Goal: Transaction & Acquisition: Purchase product/service

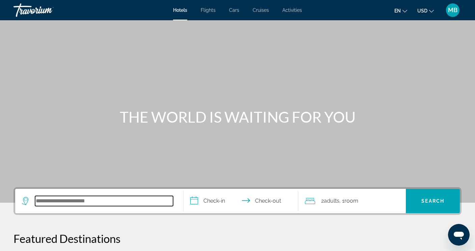
click at [101, 200] on input "Search hotel destination" at bounding box center [104, 201] width 138 height 10
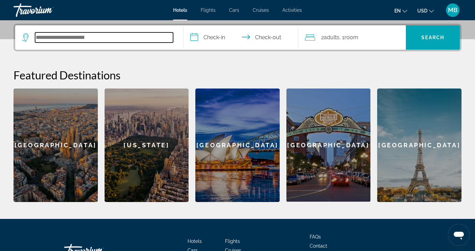
scroll to position [165, 0]
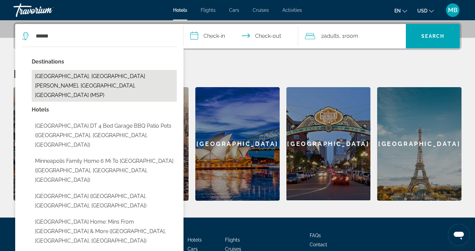
click at [142, 76] on button "[GEOGRAPHIC_DATA], [GEOGRAPHIC_DATA][PERSON_NAME], [GEOGRAPHIC_DATA], [GEOGRAPH…" at bounding box center [104, 86] width 145 height 32
type input "**********"
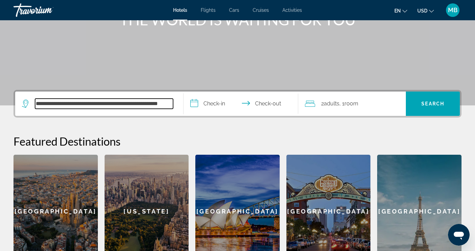
scroll to position [63, 0]
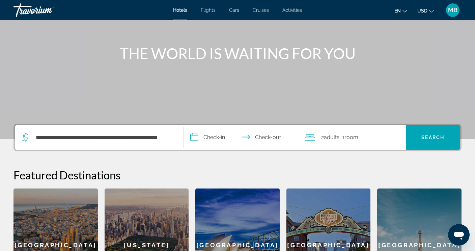
click at [332, 137] on span "Adults" at bounding box center [332, 137] width 16 height 6
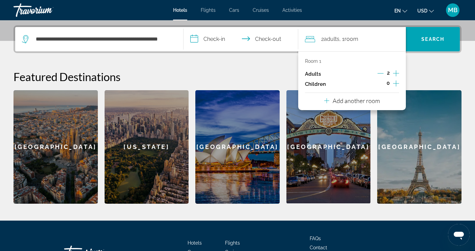
scroll to position [165, 0]
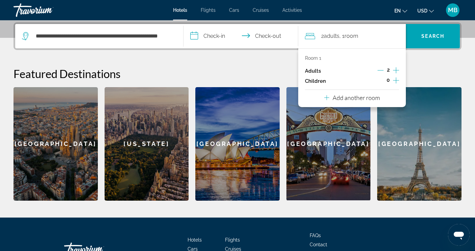
click at [309, 56] on p "Room 1" at bounding box center [313, 57] width 16 height 5
click at [314, 61] on div "Room 1 Adults 2 Children 0" at bounding box center [352, 70] width 95 height 31
click at [427, 67] on h2 "Featured Destinations" at bounding box center [238, 74] width 448 height 14
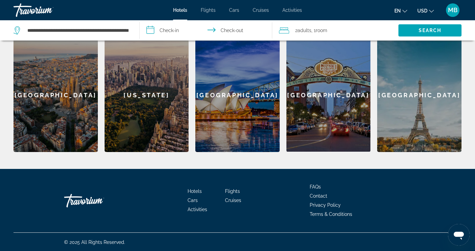
scroll to position [214, 0]
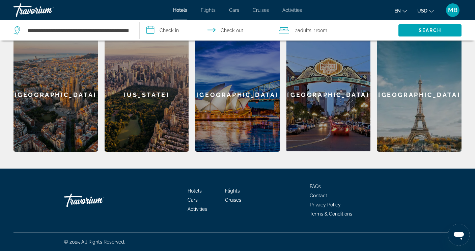
click at [233, 192] on span "Flights" at bounding box center [232, 190] width 15 height 5
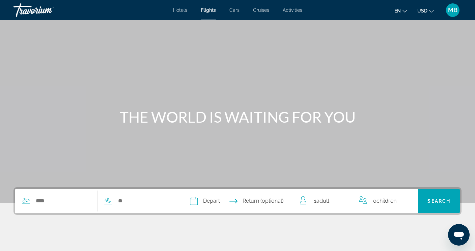
drag, startPoint x: 30, startPoint y: 202, endPoint x: 35, endPoint y: 200, distance: 5.8
click at [30, 202] on div "Search widget" at bounding box center [56, 201] width 82 height 10
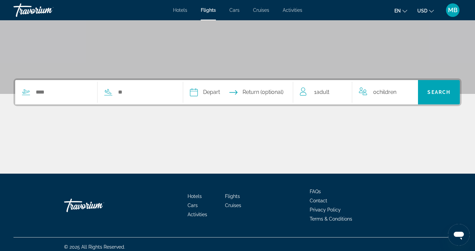
scroll to position [114, 0]
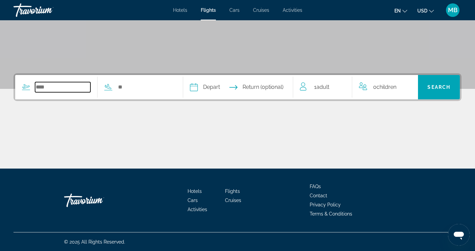
click at [45, 88] on input "Search widget" at bounding box center [62, 87] width 55 height 10
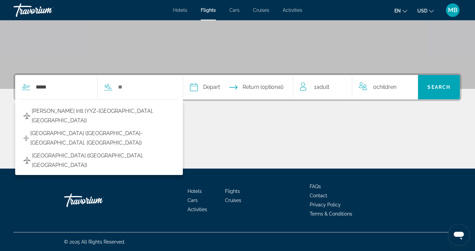
click at [57, 113] on span "[PERSON_NAME] Intl (YYZ-[GEOGRAPHIC_DATA], [GEOGRAPHIC_DATA])" at bounding box center [103, 115] width 143 height 19
type input "**********"
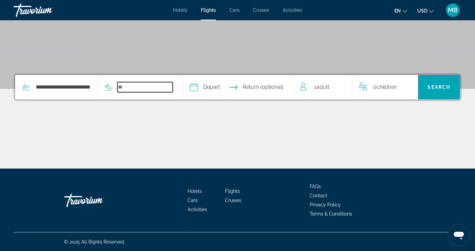
click at [129, 89] on input "Search widget" at bounding box center [144, 87] width 55 height 10
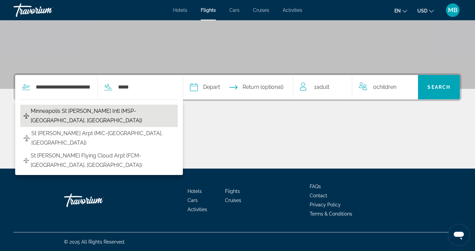
click at [94, 110] on span "Minneapolis St [PERSON_NAME] Intl (MSP-[GEOGRAPHIC_DATA], [GEOGRAPHIC_DATA])" at bounding box center [103, 115] width 144 height 19
type input "**********"
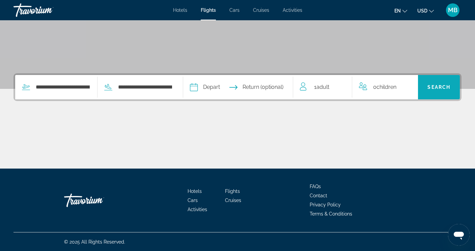
click at [442, 86] on span "Search" at bounding box center [439, 86] width 23 height 5
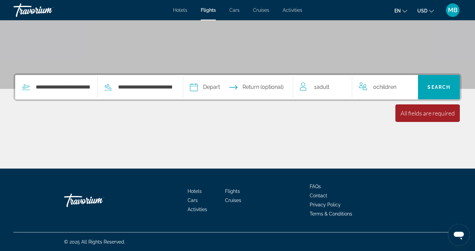
click at [223, 86] on input "Depart date" at bounding box center [215, 88] width 54 height 26
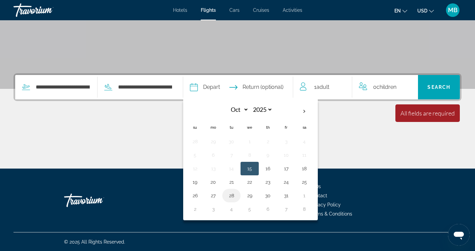
click at [237, 194] on button "28" at bounding box center [231, 195] width 11 height 9
type input "**********"
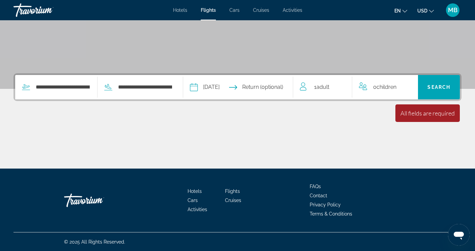
click at [278, 86] on input "Return date" at bounding box center [269, 88] width 54 height 26
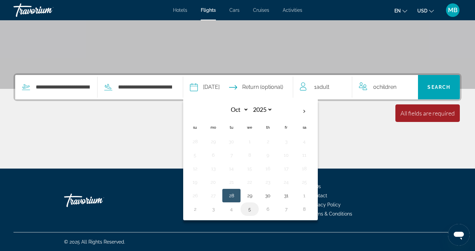
click at [255, 208] on button "5" at bounding box center [249, 208] width 11 height 9
type input "**********"
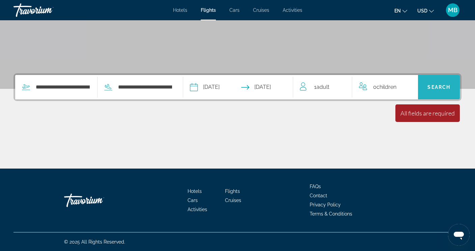
click at [436, 86] on span "Search" at bounding box center [439, 86] width 23 height 5
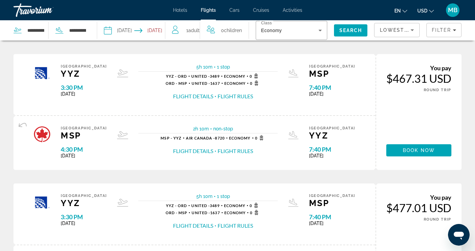
scroll to position [270, 0]
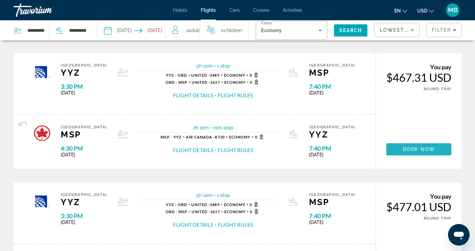
click at [429, 147] on span "Book now" at bounding box center [419, 149] width 32 height 5
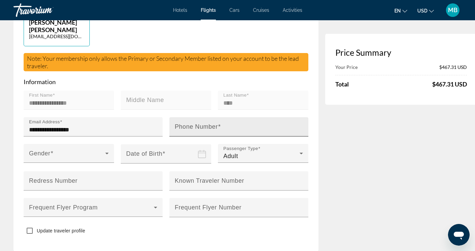
scroll to position [236, 0]
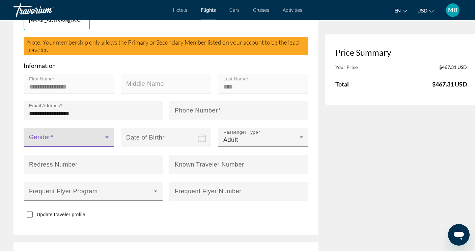
click at [105, 136] on icon "Main content" at bounding box center [106, 137] width 3 height 2
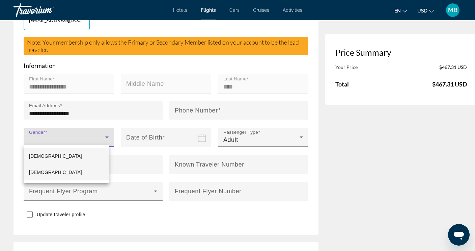
drag, startPoint x: 39, startPoint y: 175, endPoint x: 51, endPoint y: 167, distance: 14.0
click at [39, 175] on span "[DEMOGRAPHIC_DATA]" at bounding box center [55, 171] width 53 height 5
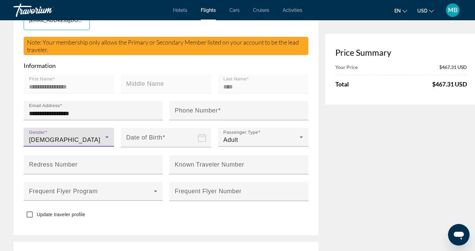
click at [169, 136] on input "Date of birth" at bounding box center [167, 142] width 93 height 29
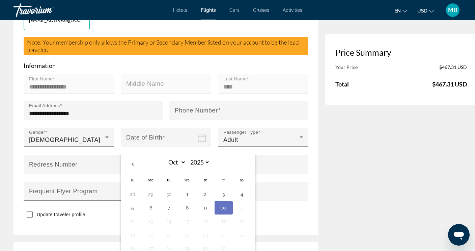
click at [178, 136] on input "Date of birth" at bounding box center [167, 142] width 93 height 29
click at [198, 139] on icon "Date of birth" at bounding box center [202, 138] width 8 height 8
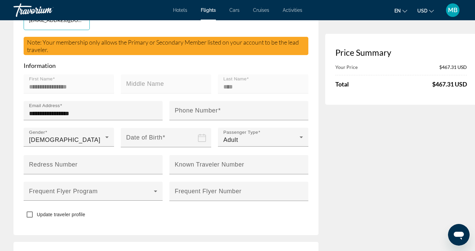
click at [162, 138] on input "Date of birth" at bounding box center [167, 142] width 93 height 29
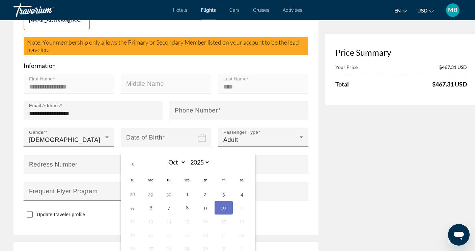
click at [166, 136] on input "Date of birth" at bounding box center [167, 142] width 93 height 29
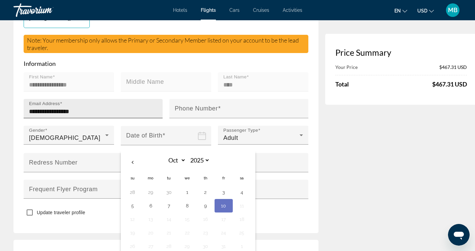
scroll to position [270, 0]
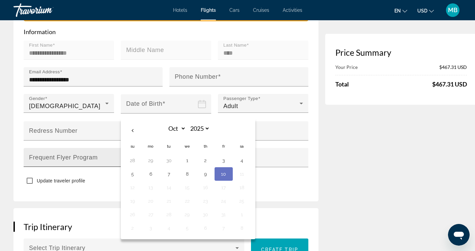
click at [65, 156] on span "Main content" at bounding box center [91, 160] width 125 height 8
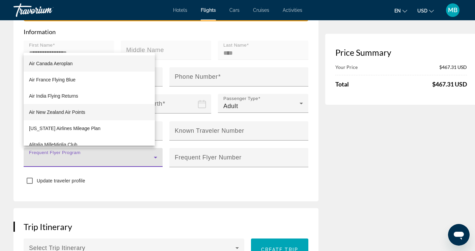
scroll to position [236, 0]
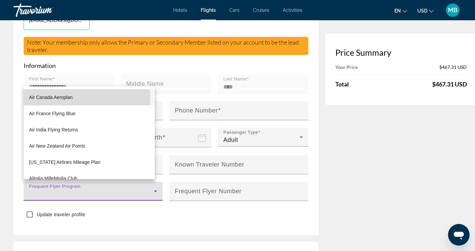
click at [67, 98] on span "Air Canada Aeroplan" at bounding box center [51, 97] width 44 height 8
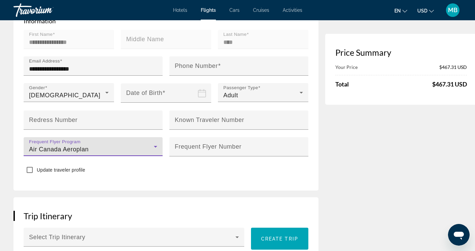
scroll to position [270, 0]
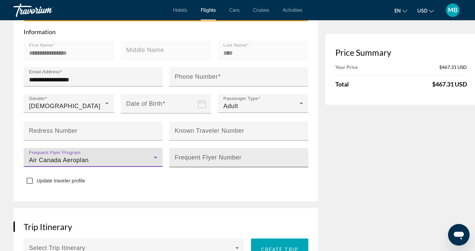
click at [189, 155] on mat-label "Frequent Flyer Number" at bounding box center [208, 157] width 67 height 7
click at [189, 156] on input "Frequent Flyer Number" at bounding box center [241, 160] width 132 height 8
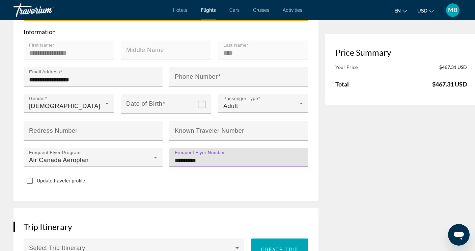
type input "*********"
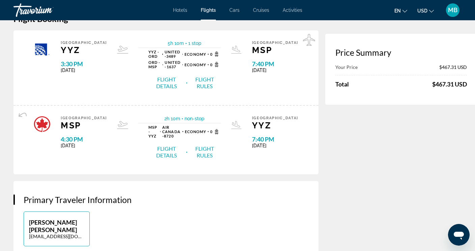
scroll to position [0, 0]
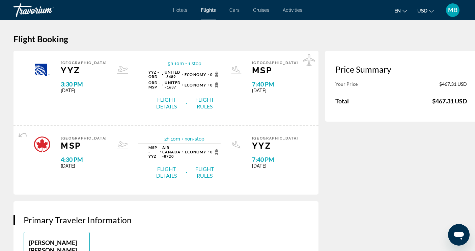
click at [155, 105] on button "Flight Details" at bounding box center [167, 103] width 36 height 14
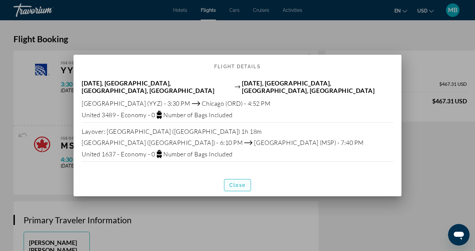
click at [239, 183] on span "Close" at bounding box center [238, 184] width 16 height 5
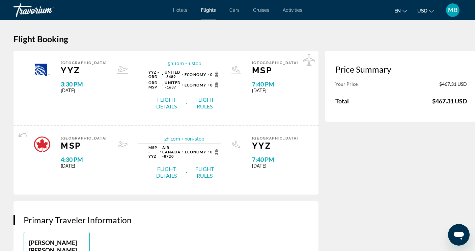
click at [201, 173] on button "Flight Rules" at bounding box center [205, 172] width 32 height 14
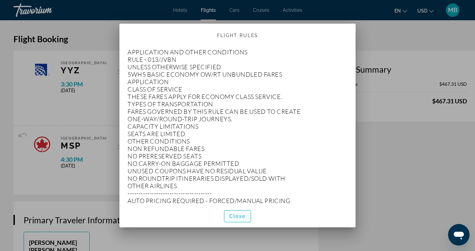
click at [249, 210] on span "button" at bounding box center [238, 216] width 26 height 16
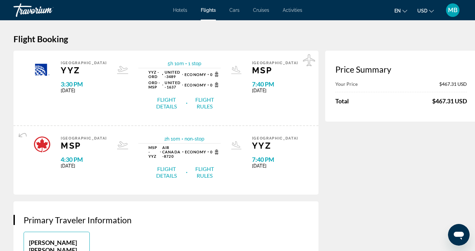
click at [159, 104] on button "Flight Details" at bounding box center [167, 103] width 36 height 14
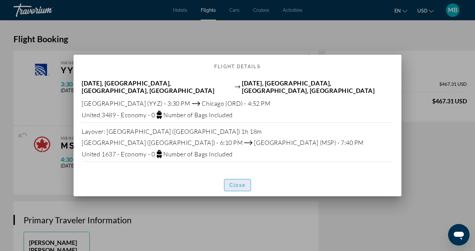
click at [238, 177] on span "button" at bounding box center [238, 185] width 26 height 16
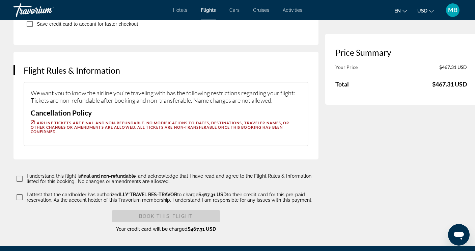
scroll to position [785, 0]
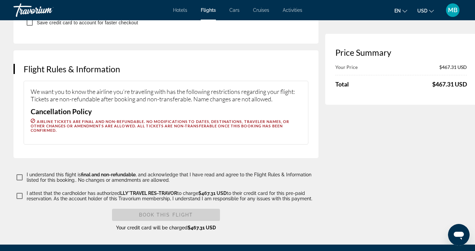
drag, startPoint x: 0, startPoint y: 239, endPoint x: 0, endPoint y: 207, distance: 31.7
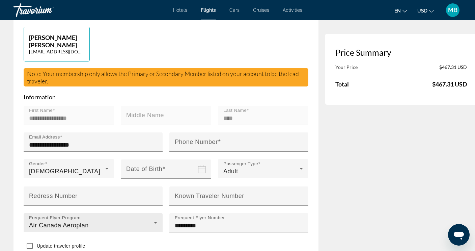
scroll to position [193, 0]
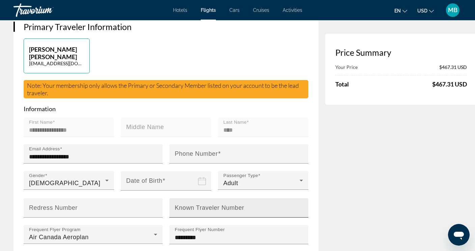
click at [184, 207] on mat-label "Known Traveler Number" at bounding box center [210, 207] width 70 height 7
click at [184, 207] on input "Known Traveler Number" at bounding box center [241, 211] width 132 height 8
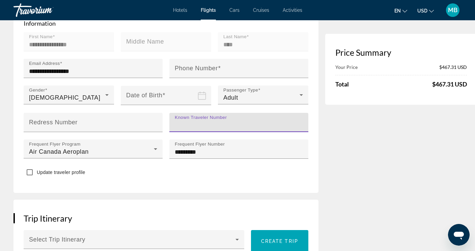
scroll to position [294, 0]
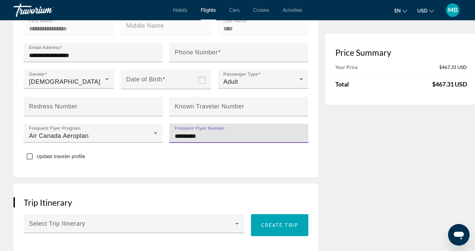
click at [208, 137] on input "*********" at bounding box center [241, 136] width 132 height 8
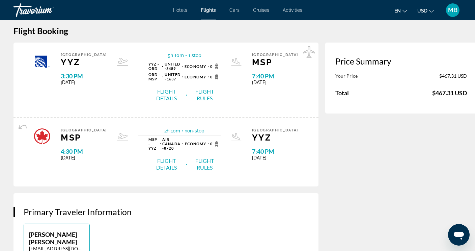
scroll to position [0, 0]
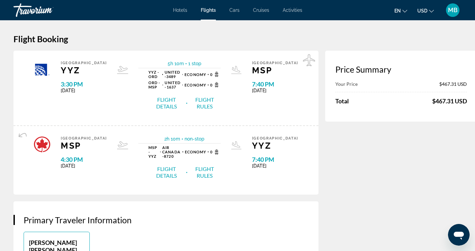
click at [160, 175] on button "Flight Details" at bounding box center [167, 172] width 36 height 14
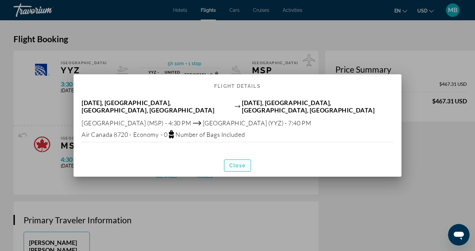
click at [238, 163] on span "Close" at bounding box center [238, 165] width 16 height 5
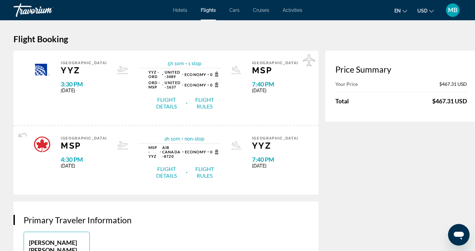
click at [202, 170] on button "Flight Rules" at bounding box center [205, 172] width 32 height 14
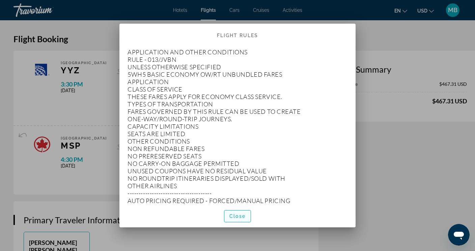
click at [237, 217] on span "Close" at bounding box center [238, 215] width 16 height 5
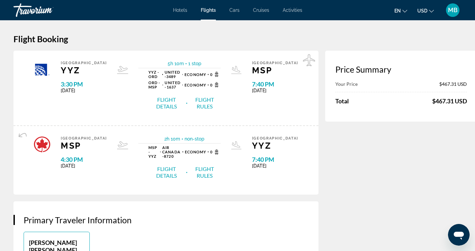
click at [210, 10] on span "Flights" at bounding box center [208, 9] width 15 height 5
select select "*"
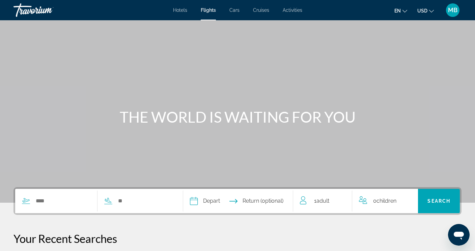
click at [222, 199] on input "Depart date" at bounding box center [215, 202] width 54 height 26
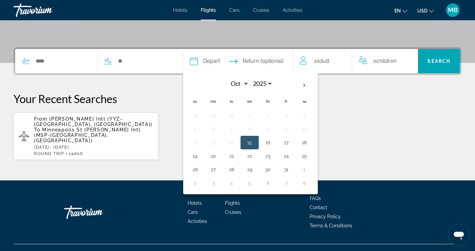
scroll to position [140, 0]
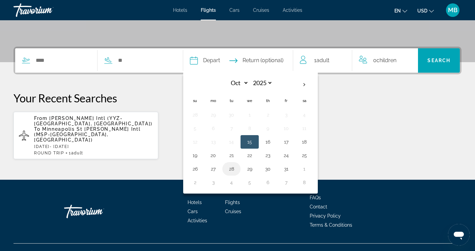
click at [237, 168] on button "28" at bounding box center [231, 168] width 11 height 9
type input "**********"
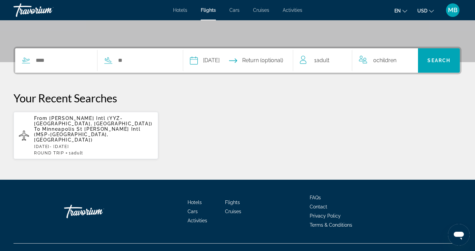
click at [82, 144] on p "[DATE] - [DATE]" at bounding box center [93, 146] width 119 height 5
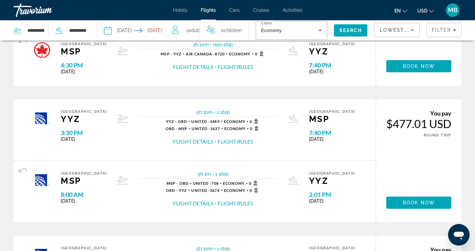
scroll to position [358, 0]
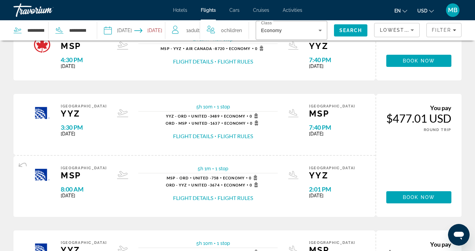
click at [199, 135] on button "Flight Details" at bounding box center [193, 135] width 40 height 7
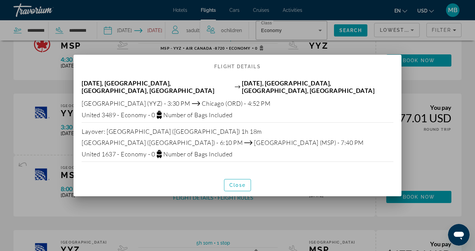
scroll to position [0, 0]
drag, startPoint x: 280, startPoint y: 59, endPoint x: 280, endPoint y: 55, distance: 4.1
drag, startPoint x: 280, startPoint y: 55, endPoint x: 173, endPoint y: 219, distance: 195.4
click at [173, 219] on div at bounding box center [237, 125] width 475 height 251
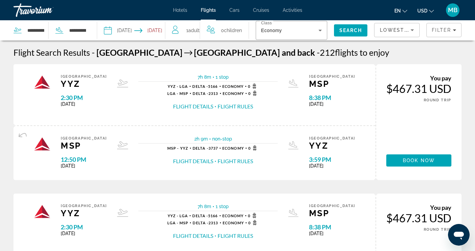
scroll to position [358, 0]
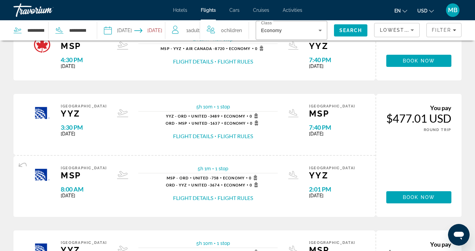
click at [191, 134] on button "Flight Details" at bounding box center [193, 135] width 40 height 7
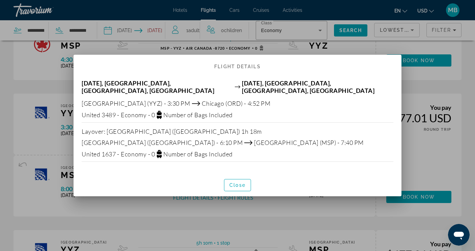
scroll to position [0, 0]
click at [243, 184] on span "Close" at bounding box center [238, 184] width 16 height 5
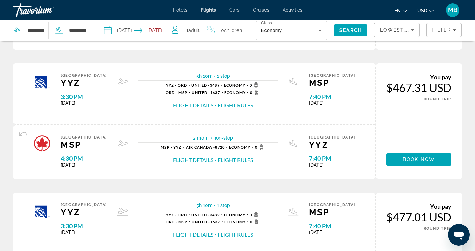
scroll to position [251, 0]
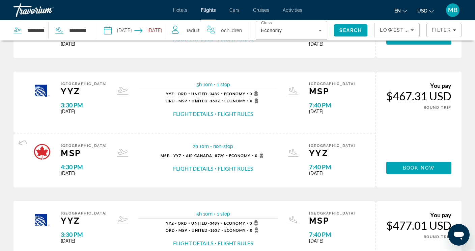
click at [190, 166] on button "Flight Details" at bounding box center [193, 168] width 40 height 7
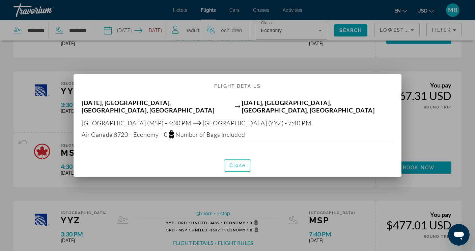
scroll to position [0, 0]
click at [173, 131] on icon at bounding box center [171, 134] width 8 height 8
click at [166, 131] on span "- 0" at bounding box center [164, 134] width 7 height 7
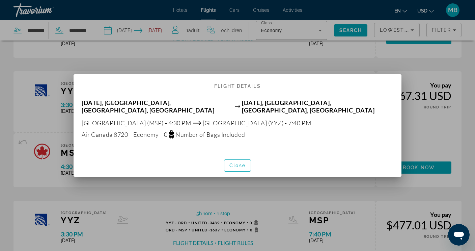
click at [236, 135] on span "- 0 Number of Bags Included" at bounding box center [202, 134] width 86 height 8
drag, startPoint x: 99, startPoint y: 131, endPoint x: 146, endPoint y: 128, distance: 46.6
click at [105, 130] on div "Air Canada 8720 - Economy - 0 Number of Bags Included" at bounding box center [238, 134] width 312 height 8
click at [139, 146] on div "[DATE], [GEOGRAPHIC_DATA], [GEOGRAPHIC_DATA], [GEOGRAPHIC_DATA] [DATE], [GEOGRA…" at bounding box center [238, 123] width 328 height 62
click at [234, 163] on span "Close" at bounding box center [238, 165] width 16 height 5
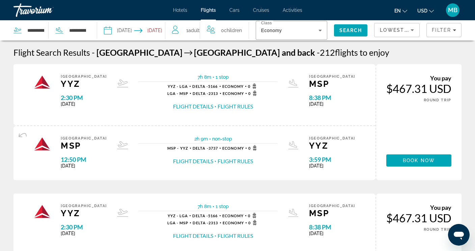
scroll to position [251, 0]
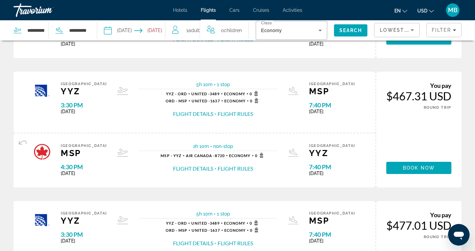
click at [187, 166] on button "Flight Details" at bounding box center [193, 168] width 40 height 7
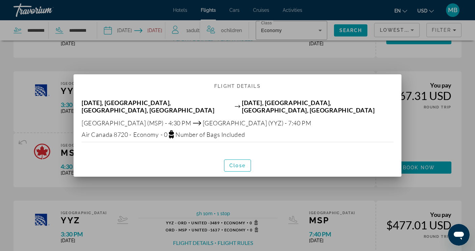
scroll to position [0, 0]
click at [241, 164] on span "Close" at bounding box center [238, 165] width 16 height 5
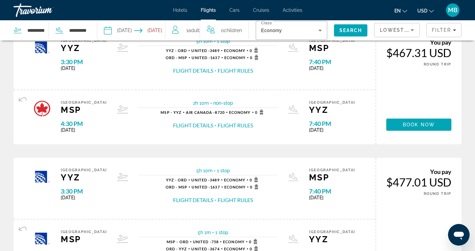
scroll to position [386, 0]
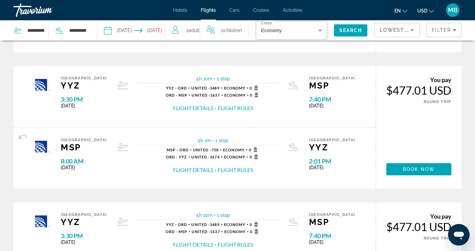
click at [194, 167] on button "Flight Details" at bounding box center [193, 169] width 40 height 7
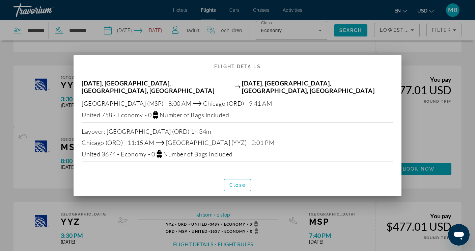
scroll to position [0, 0]
click at [241, 182] on span "Close" at bounding box center [238, 184] width 16 height 5
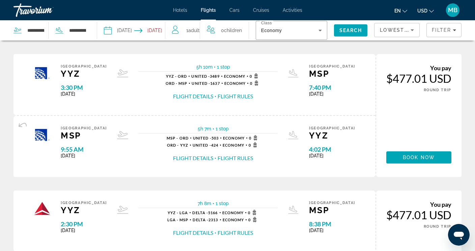
scroll to position [555, 0]
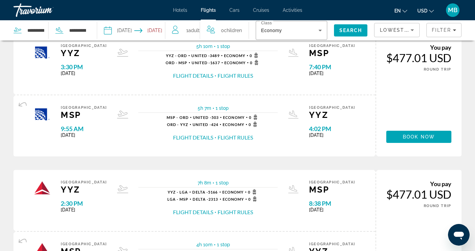
click at [192, 74] on button "Flight Details" at bounding box center [193, 75] width 40 height 7
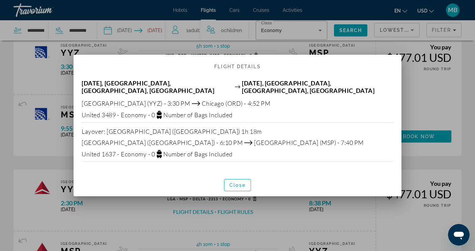
scroll to position [0, 0]
click at [237, 182] on span "Close" at bounding box center [238, 184] width 16 height 5
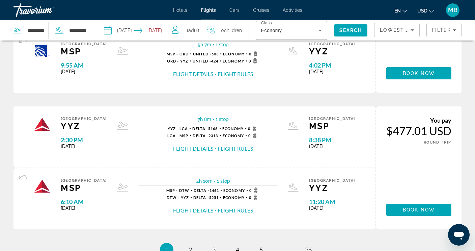
scroll to position [656, 0]
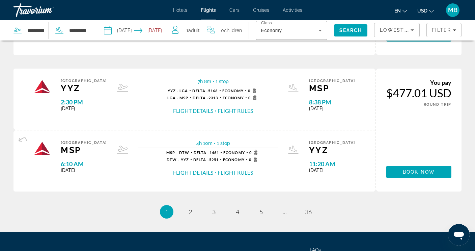
click at [189, 172] on button "Flight Details" at bounding box center [193, 172] width 40 height 7
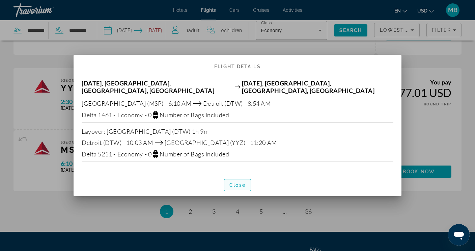
click at [239, 178] on span "button" at bounding box center [238, 185] width 26 height 16
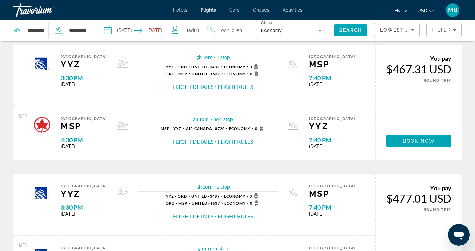
scroll to position [246, 0]
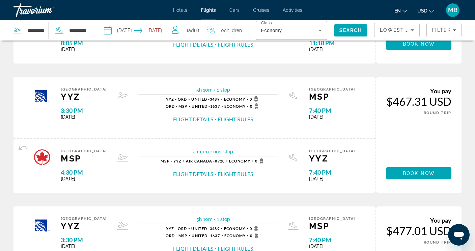
click at [195, 172] on button "Flight Details" at bounding box center [193, 173] width 40 height 7
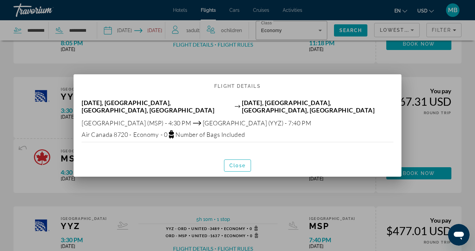
scroll to position [0, 0]
click at [180, 131] on span "Number of Bags Included" at bounding box center [211, 134] width 70 height 7
click at [239, 166] on span "button" at bounding box center [238, 165] width 26 height 16
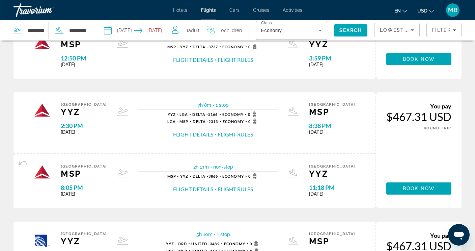
scroll to position [99, 0]
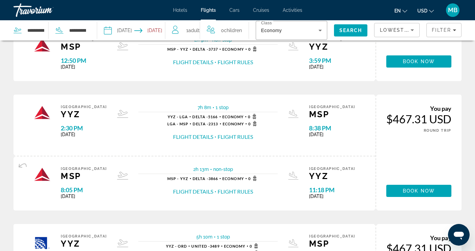
drag, startPoint x: 475, startPoint y: 40, endPoint x: 475, endPoint y: 29, distance: 11.5
click at [475, 29] on app-flights-search-filters "Lowest Price Filter" at bounding box center [424, 30] width 101 height 20
click at [413, 30] on icon "Sort by" at bounding box center [412, 30] width 3 height 2
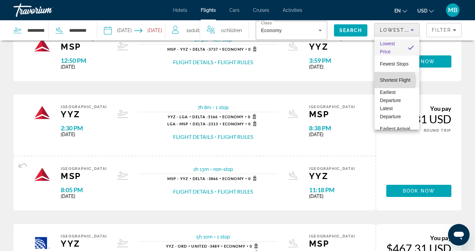
click at [394, 81] on span "Shortest Flight" at bounding box center [395, 80] width 30 height 8
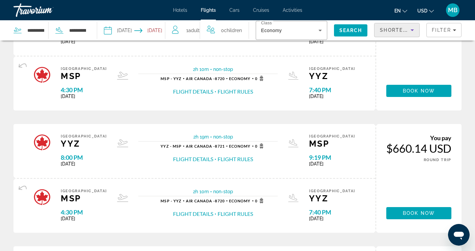
scroll to position [61, 0]
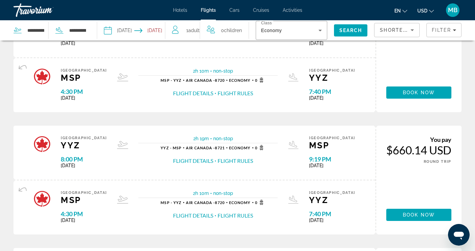
click at [198, 160] on button "Flight Details" at bounding box center [193, 160] width 40 height 7
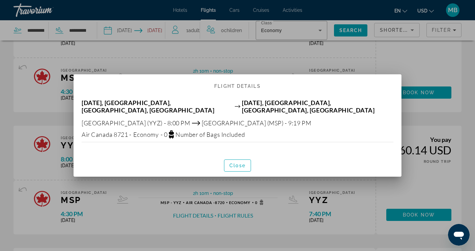
scroll to position [0, 0]
click at [235, 163] on span "Close" at bounding box center [238, 165] width 16 height 5
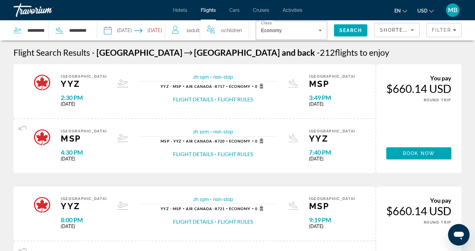
scroll to position [61, 0]
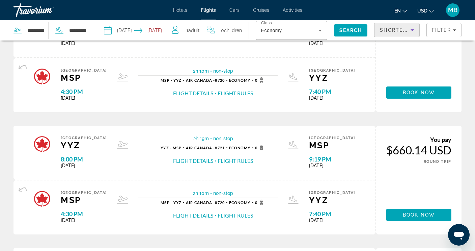
click at [411, 30] on icon "Sort by" at bounding box center [412, 30] width 8 height 8
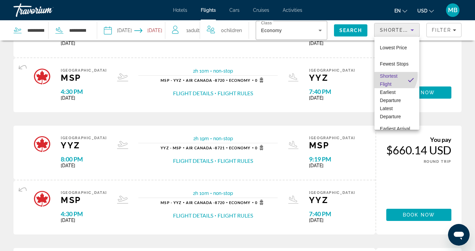
click at [391, 75] on span "Shortest Flight" at bounding box center [389, 80] width 18 height 14
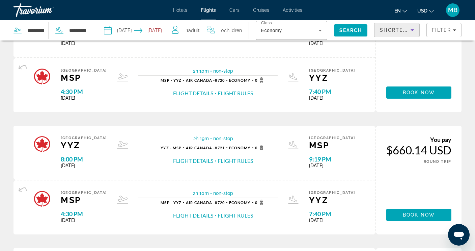
click at [411, 30] on icon "Sort by" at bounding box center [412, 30] width 8 height 8
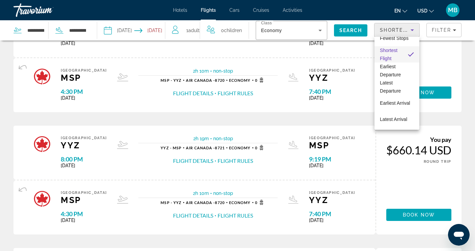
scroll to position [0, 0]
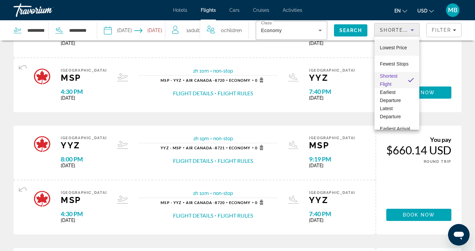
click at [389, 45] on span "Lowest Price" at bounding box center [393, 47] width 27 height 5
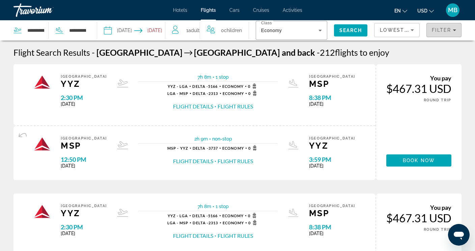
click at [455, 31] on icon "Filters" at bounding box center [454, 29] width 3 height 3
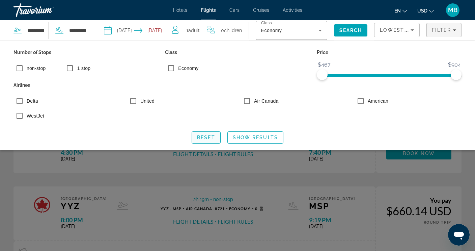
click at [210, 138] on span "Reset" at bounding box center [206, 137] width 18 height 5
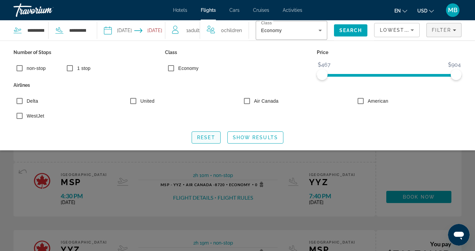
scroll to position [68, 0]
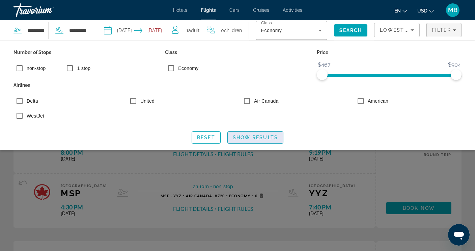
click at [266, 136] on span "Show Results" at bounding box center [255, 137] width 45 height 5
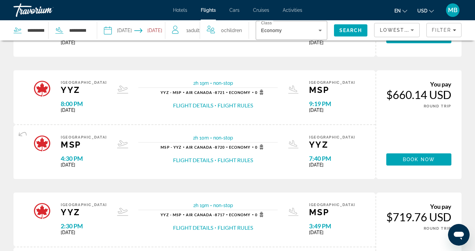
scroll to position [118, 0]
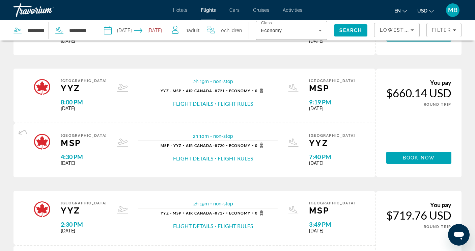
click at [190, 101] on button "Flight Details" at bounding box center [193, 103] width 40 height 7
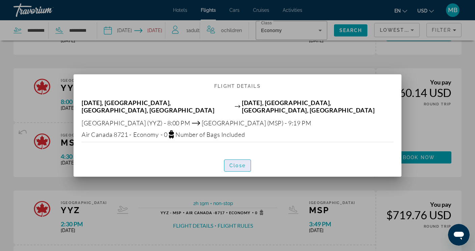
click at [238, 163] on span "Close" at bounding box center [238, 165] width 16 height 5
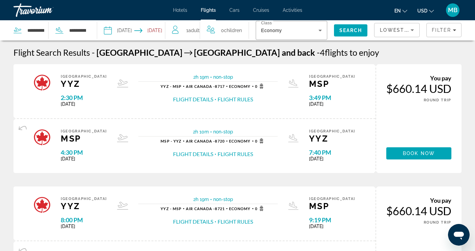
scroll to position [118, 0]
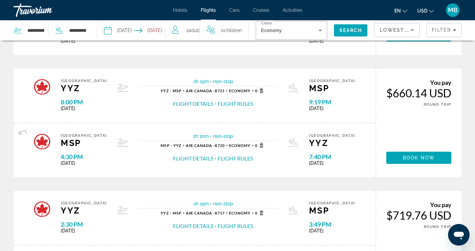
click at [196, 225] on button "Flight Details" at bounding box center [193, 225] width 40 height 7
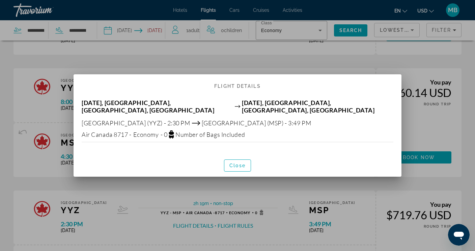
scroll to position [0, 0]
click at [241, 163] on span "Close" at bounding box center [238, 165] width 16 height 5
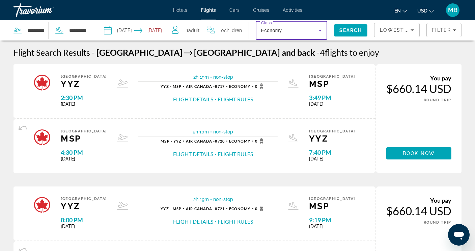
click at [319, 30] on icon "Search widget" at bounding box center [320, 31] width 3 height 2
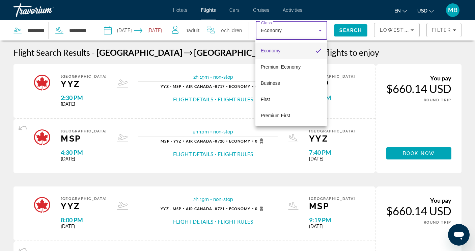
click at [371, 49] on div at bounding box center [237, 125] width 475 height 251
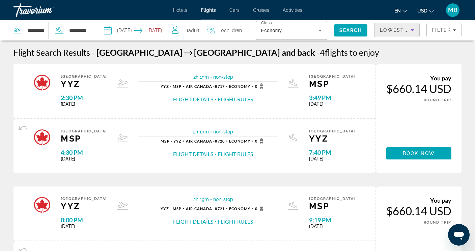
click at [412, 29] on icon "Sort by" at bounding box center [412, 30] width 3 height 2
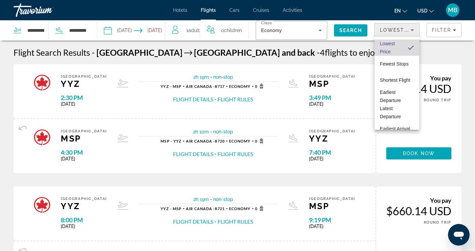
click at [400, 45] on mat-option "Lowest Price" at bounding box center [397, 47] width 45 height 16
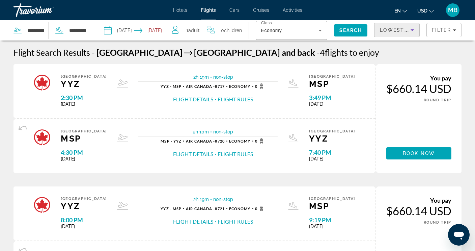
click at [413, 30] on icon "Sort by" at bounding box center [412, 30] width 3 height 2
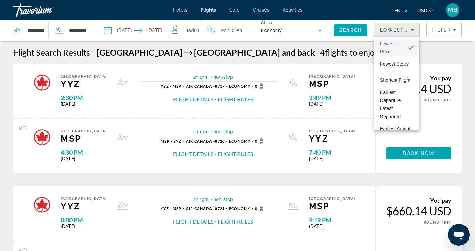
click at [395, 42] on span "Lowest Price" at bounding box center [391, 47] width 23 height 16
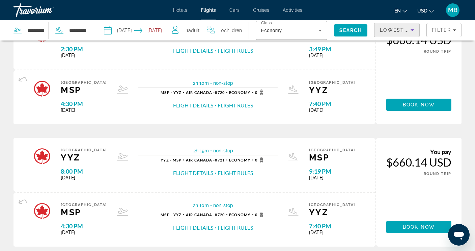
scroll to position [79, 0]
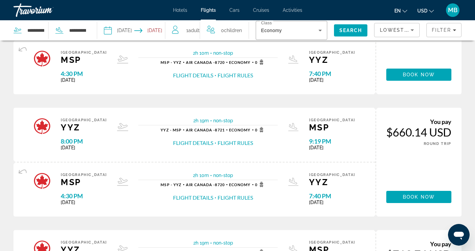
click at [196, 74] on button "Flight Details" at bounding box center [193, 75] width 40 height 7
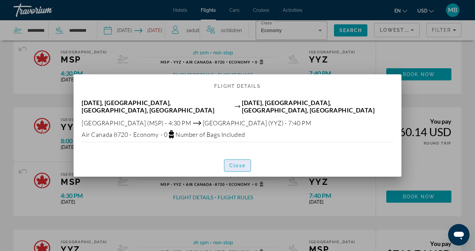
click at [240, 163] on span "Close" at bounding box center [238, 165] width 16 height 5
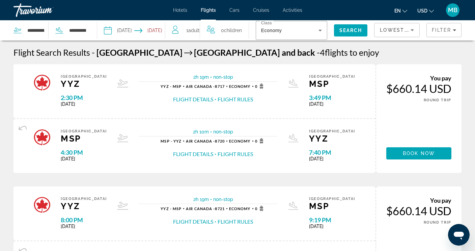
click at [412, 29] on icon "Sort by" at bounding box center [412, 30] width 8 height 8
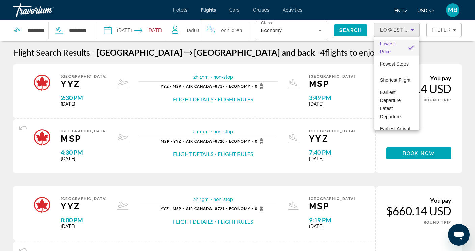
click at [397, 50] on span "Lowest Price" at bounding box center [391, 47] width 23 height 16
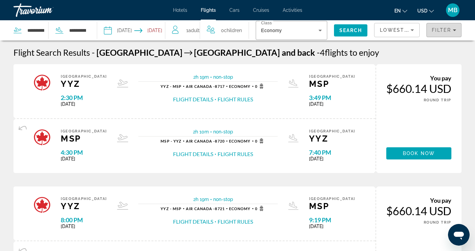
click at [454, 31] on icon "Filters" at bounding box center [454, 29] width 3 height 3
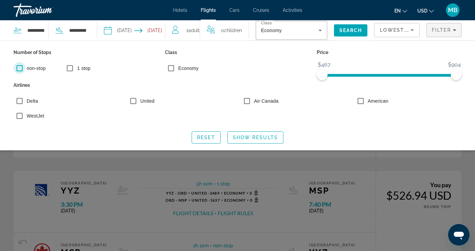
scroll to position [12, 0]
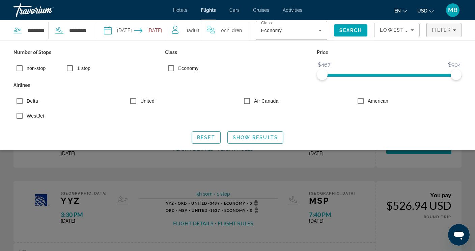
click at [412, 29] on icon "Sort by" at bounding box center [412, 30] width 3 height 2
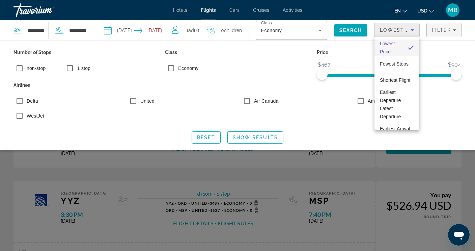
click at [390, 45] on span "Lowest Price" at bounding box center [387, 48] width 15 height 14
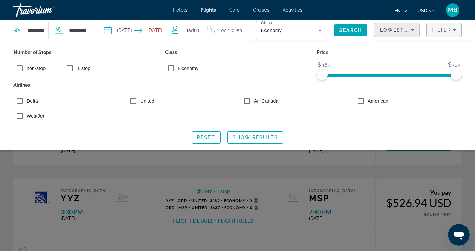
scroll to position [0, 0]
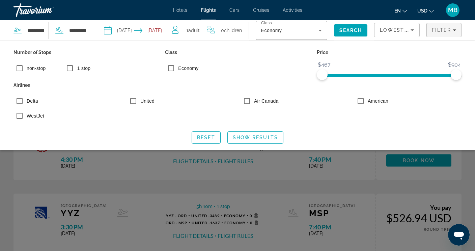
click at [326, 65] on span "$467" at bounding box center [324, 65] width 15 height 10
click at [456, 29] on icon "Filters" at bounding box center [454, 29] width 3 height 3
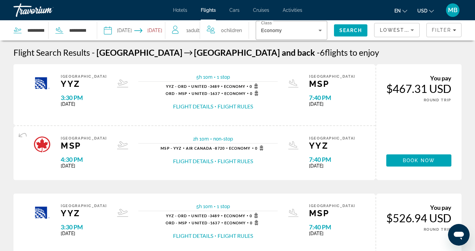
click at [207, 107] on button "Flight Details" at bounding box center [193, 106] width 40 height 7
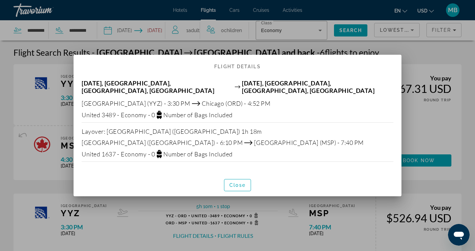
click at [421, 128] on div at bounding box center [237, 125] width 475 height 251
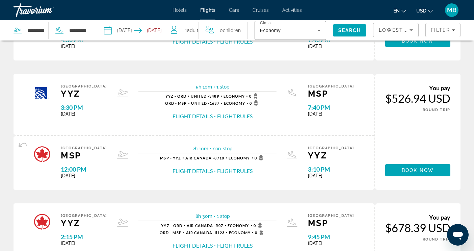
scroll to position [118, 0]
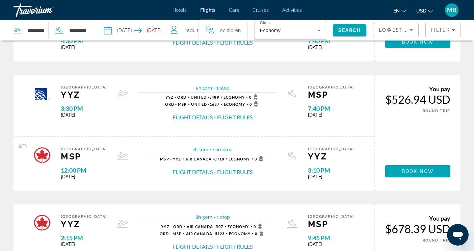
click at [192, 116] on button "Flight Details" at bounding box center [193, 116] width 40 height 7
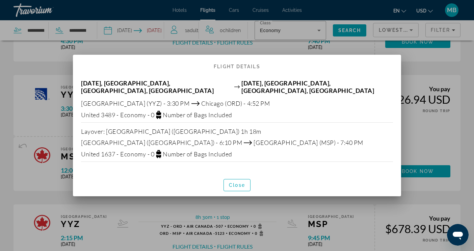
scroll to position [0, 0]
click at [231, 177] on span "button" at bounding box center [237, 185] width 26 height 16
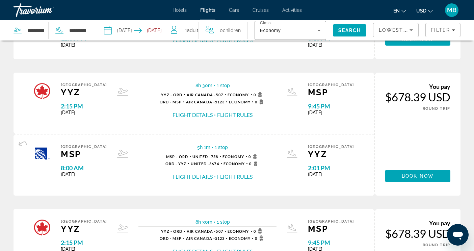
scroll to position [260, 0]
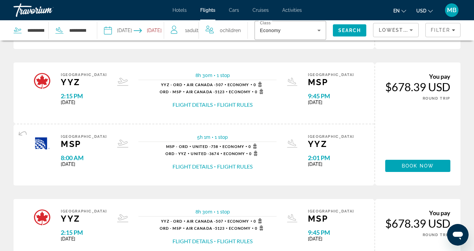
click at [181, 102] on button "Flight Details" at bounding box center [193, 104] width 40 height 7
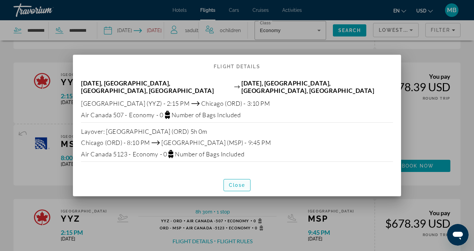
click at [236, 182] on span "Close" at bounding box center [237, 184] width 16 height 5
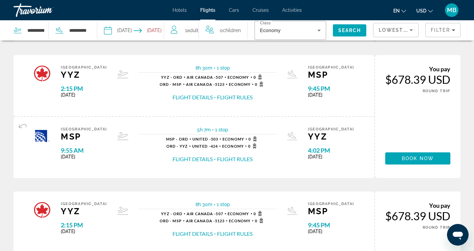
scroll to position [406, 0]
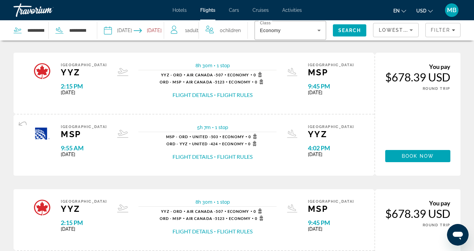
click at [186, 91] on button "Flight Details" at bounding box center [193, 94] width 40 height 7
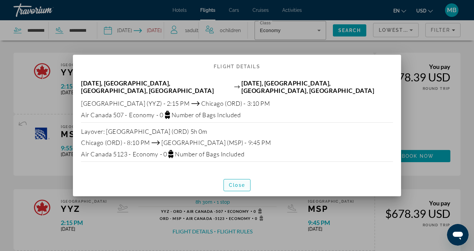
click at [236, 182] on span "Close" at bounding box center [237, 184] width 16 height 5
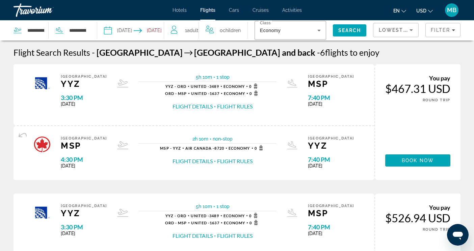
scroll to position [406, 0]
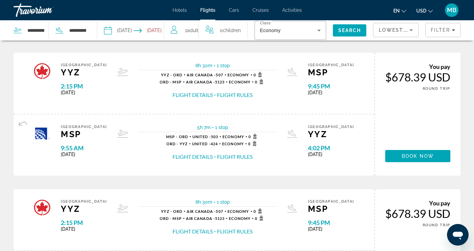
click at [234, 155] on button "Flight Rules" at bounding box center [234, 156] width 35 height 7
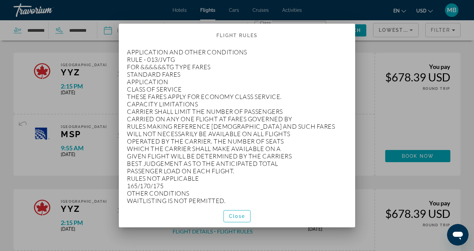
scroll to position [0, 0]
click at [370, 109] on div at bounding box center [237, 125] width 474 height 251
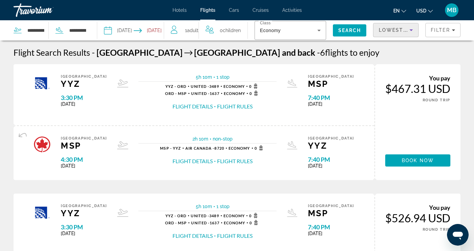
click at [412, 30] on icon "Sort by" at bounding box center [411, 30] width 3 height 2
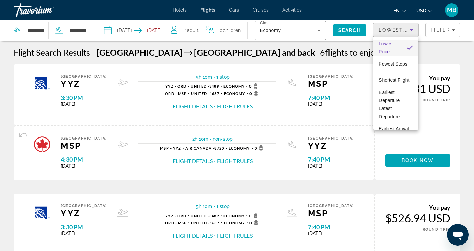
click at [452, 29] on div at bounding box center [237, 125] width 474 height 251
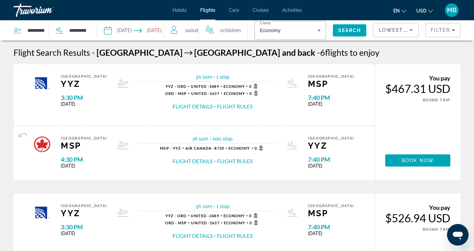
click at [452, 30] on icon "Filters" at bounding box center [453, 29] width 3 height 3
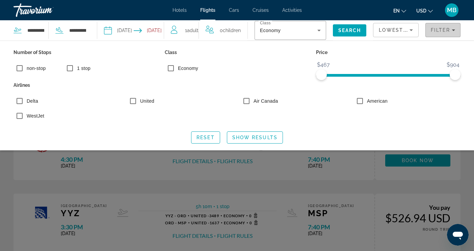
click at [453, 30] on icon "Filters" at bounding box center [453, 30] width 3 height 2
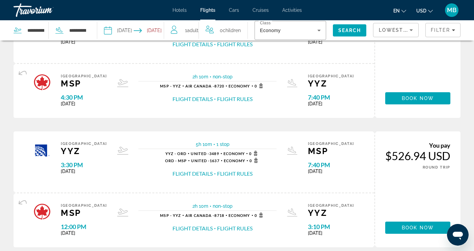
scroll to position [68, 0]
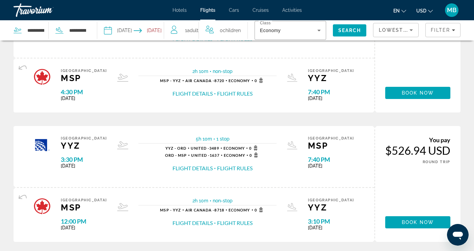
click at [180, 167] on button "Flight Details" at bounding box center [193, 167] width 40 height 7
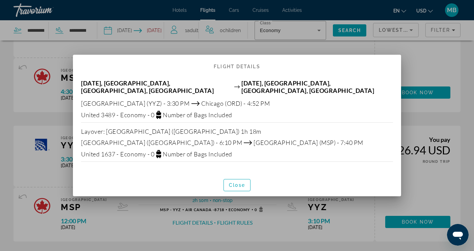
scroll to position [0, 0]
click at [238, 183] on span "Close" at bounding box center [237, 184] width 16 height 5
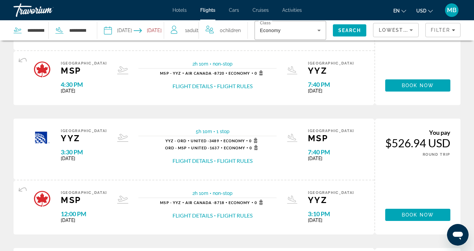
scroll to position [74, 0]
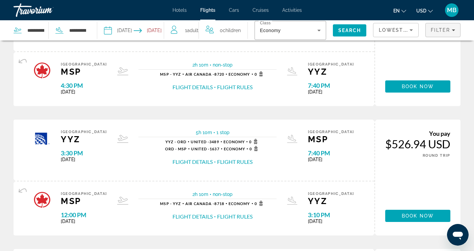
click at [455, 30] on button "Filter" at bounding box center [442, 30] width 35 height 14
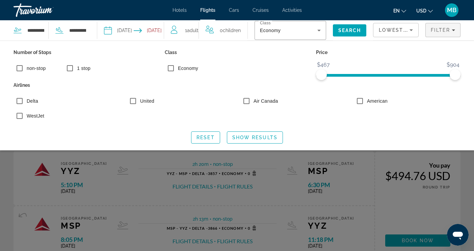
scroll to position [30, 0]
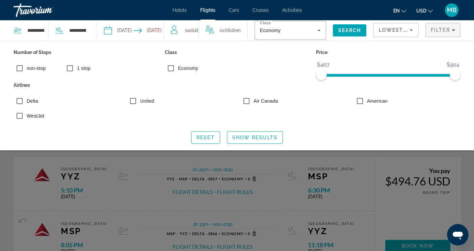
click at [200, 192] on div "Search widget" at bounding box center [237, 174] width 474 height 153
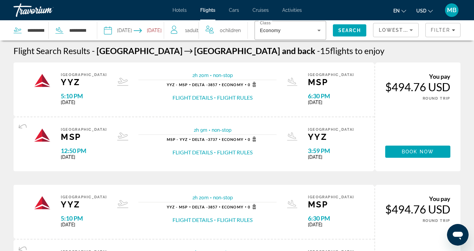
scroll to position [0, 0]
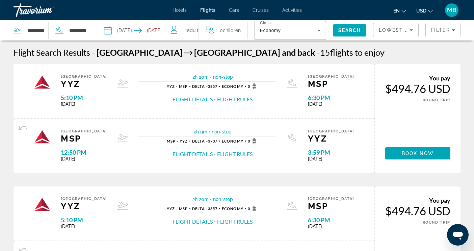
click at [207, 100] on button "Flight Details" at bounding box center [193, 99] width 40 height 7
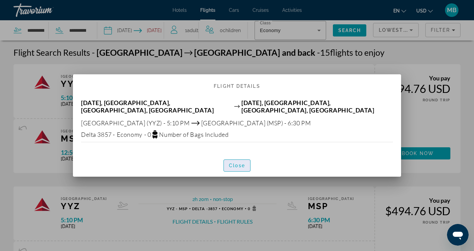
click at [240, 163] on span "Close" at bounding box center [237, 165] width 16 height 5
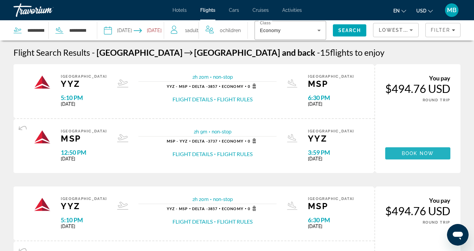
click at [416, 154] on span "Book now" at bounding box center [418, 153] width 32 height 5
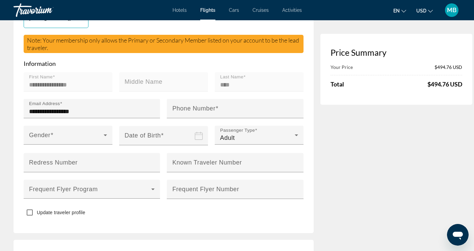
scroll to position [237, 0]
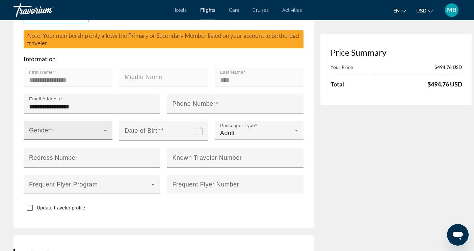
click at [103, 126] on icon "Main content" at bounding box center [105, 130] width 8 height 8
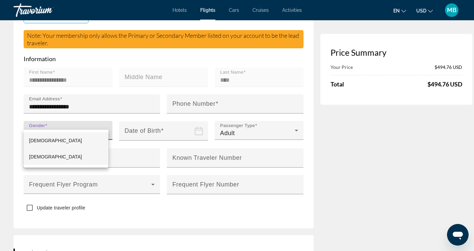
drag, startPoint x: 43, startPoint y: 156, endPoint x: 62, endPoint y: 149, distance: 20.5
click at [43, 156] on span "[DEMOGRAPHIC_DATA]" at bounding box center [55, 156] width 53 height 5
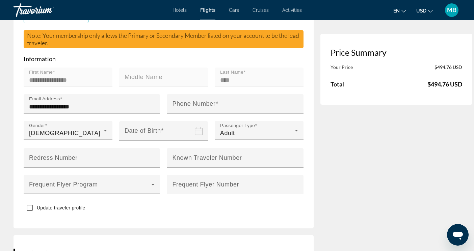
click at [195, 127] on icon "Date of birth" at bounding box center [199, 131] width 8 height 8
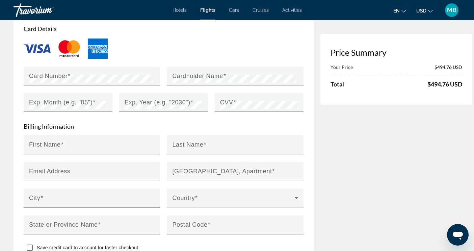
scroll to position [574, 0]
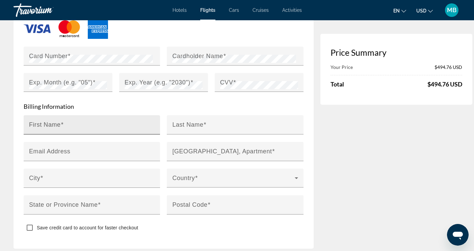
click at [83, 124] on input "First Name" at bounding box center [94, 128] width 130 height 8
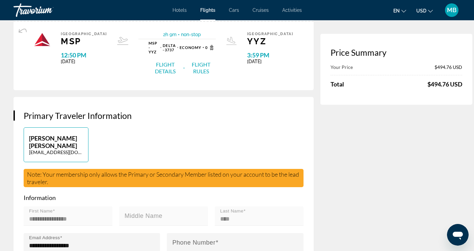
scroll to position [147, 0]
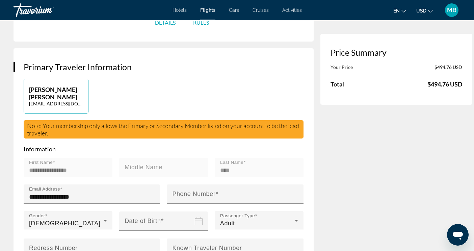
click at [46, 160] on mat-label "First Name" at bounding box center [41, 162] width 24 height 5
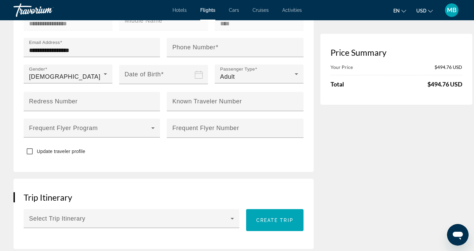
scroll to position [282, 0]
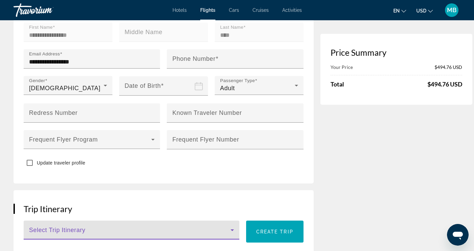
click at [59, 229] on span "Main content" at bounding box center [130, 233] width 202 height 8
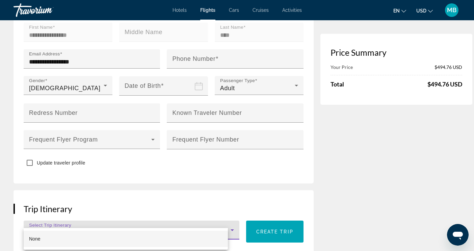
click at [107, 225] on div at bounding box center [237, 125] width 474 height 251
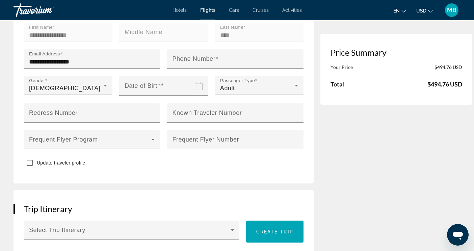
click at [146, 76] on input "Date of birth" at bounding box center [164, 90] width 91 height 29
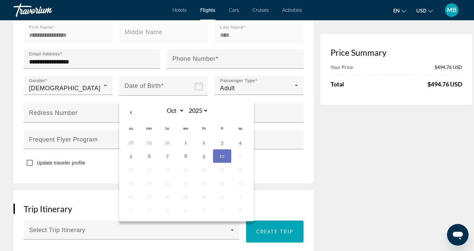
click at [164, 78] on input "Date of birth" at bounding box center [164, 90] width 91 height 29
click at [153, 76] on input "Date of birth" at bounding box center [164, 90] width 91 height 29
click at [128, 105] on th "Previous month" at bounding box center [131, 112] width 18 height 15
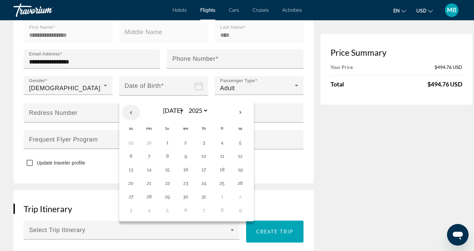
click at [128, 105] on th "Previous month" at bounding box center [131, 112] width 18 height 15
click at [127, 105] on th "Previous month" at bounding box center [131, 112] width 18 height 15
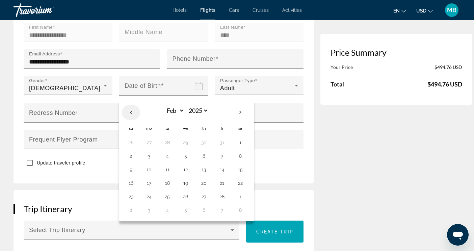
click at [127, 105] on th "Previous month" at bounding box center [131, 112] width 18 height 15
select select "**"
select select "****"
click at [127, 105] on th "Previous month" at bounding box center [131, 112] width 18 height 15
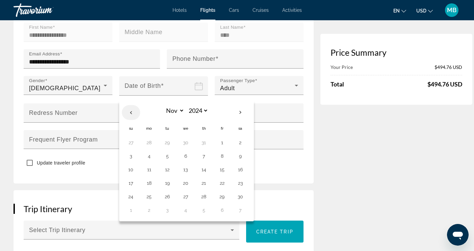
click at [127, 105] on th "Previous month" at bounding box center [131, 112] width 18 height 15
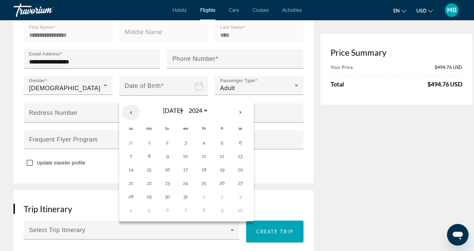
click at [127, 105] on th "Previous month" at bounding box center [131, 112] width 18 height 15
click at [154, 78] on input "Date of birth" at bounding box center [164, 90] width 91 height 29
click at [152, 76] on input "Date of birth" at bounding box center [164, 90] width 91 height 29
click at [330, 187] on div "Price Summary Your Price $494.76 USD Total $494.76 USD" at bounding box center [396, 248] width 152 height 959
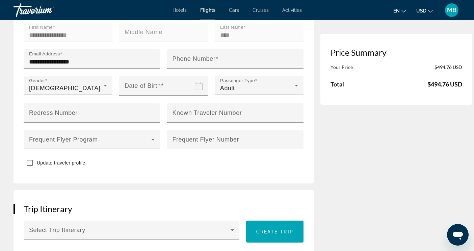
click at [134, 76] on input "Date of birth" at bounding box center [164, 90] width 91 height 29
select select "*"
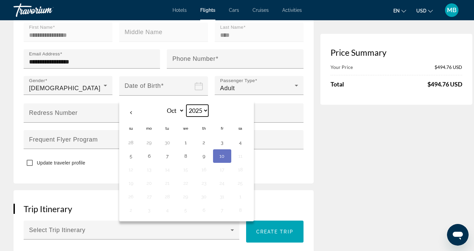
click at [202, 105] on select "**** **** **** **** **** **** **** **** **** **** **** **** **** **** **** ****…" at bounding box center [197, 111] width 22 height 12
select select "****"
click at [186, 105] on select "**** **** **** **** **** **** **** **** **** **** **** **** **** **** **** ****…" at bounding box center [197, 111] width 22 height 12
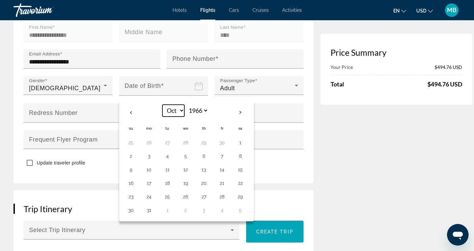
click at [177, 105] on select "*** *** *** *** *** *** *** *** *** *** *** ***" at bounding box center [173, 111] width 22 height 12
select select "**"
click at [162, 105] on select "*** *** *** *** *** *** *** *** *** *** *** ***" at bounding box center [173, 111] width 22 height 12
click at [220, 105] on th "Dec *** *** *** *** *** *** *** *** *** *** *** *** 1966 **** **** **** **** **…" at bounding box center [185, 113] width 91 height 16
click at [165, 192] on button "27" at bounding box center [167, 196] width 11 height 9
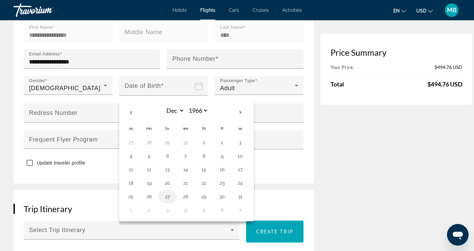
type input "**********"
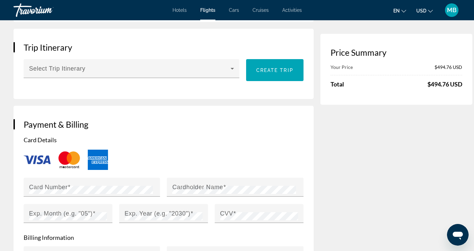
scroll to position [451, 0]
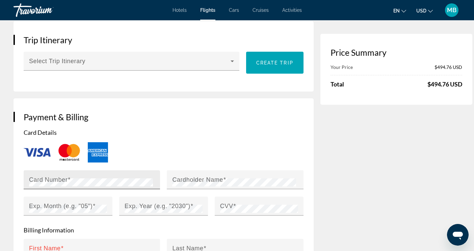
click at [49, 170] on div "Card Number" at bounding box center [94, 179] width 130 height 19
click at [203, 176] on mat-label "Cardholder Name" at bounding box center [197, 179] width 51 height 7
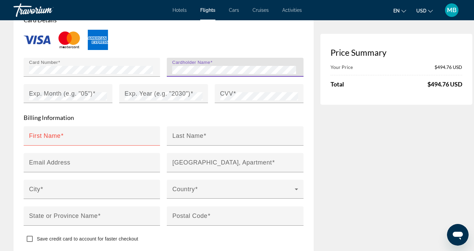
scroll to position [552, 0]
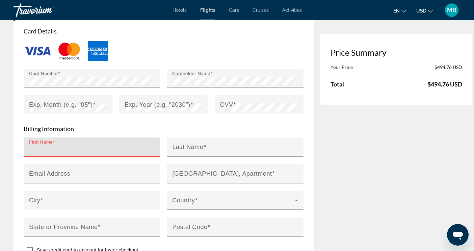
click at [90, 146] on input "First Name" at bounding box center [94, 150] width 130 height 8
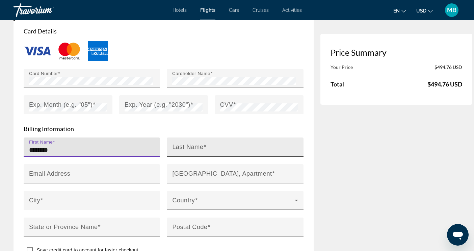
type input "********"
click at [211, 146] on input "Last Name" at bounding box center [237, 150] width 130 height 8
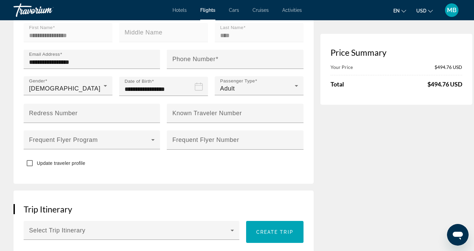
scroll to position [270, 0]
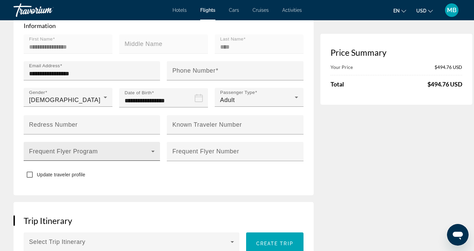
click at [149, 147] on icon "Main content" at bounding box center [153, 151] width 8 height 8
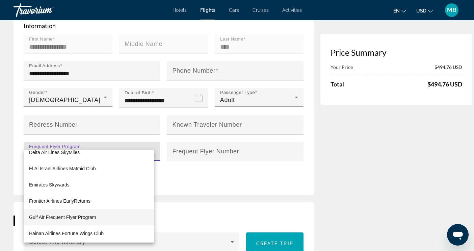
scroll to position [203, 0]
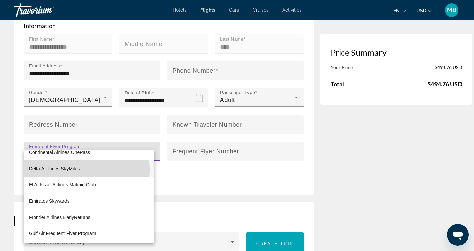
click at [70, 169] on span "Delta Air Lines SkyMiles" at bounding box center [54, 168] width 51 height 8
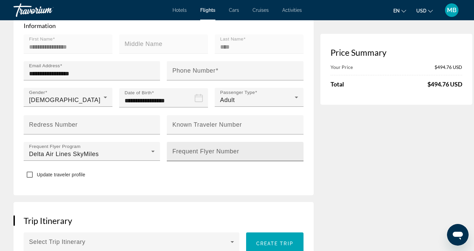
click at [192, 148] on mat-label "Frequent Flyer Number" at bounding box center [205, 151] width 67 height 7
click at [192, 150] on input "Frequent Flyer Number" at bounding box center [237, 154] width 130 height 8
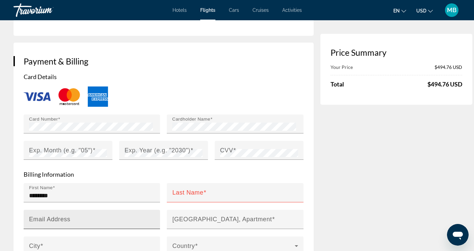
scroll to position [540, 0]
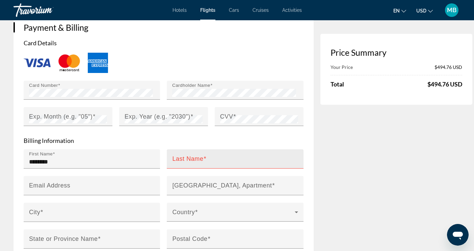
type input "**********"
click at [187, 155] on mat-label "Last Name" at bounding box center [187, 158] width 31 height 7
click at [187, 158] on input "Last Name" at bounding box center [237, 162] width 130 height 8
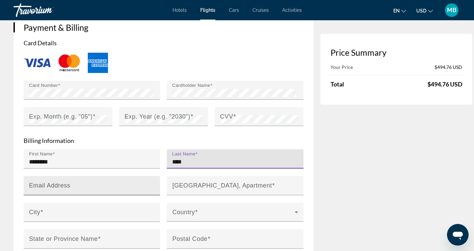
type input "****"
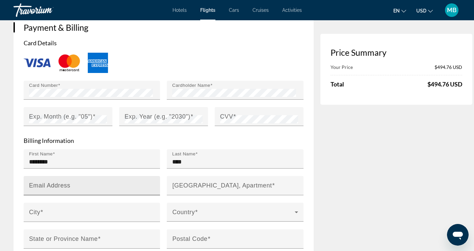
click at [63, 182] on mat-label "Email Address" at bounding box center [49, 185] width 41 height 7
click at [63, 184] on input "Email Address" at bounding box center [94, 188] width 130 height 8
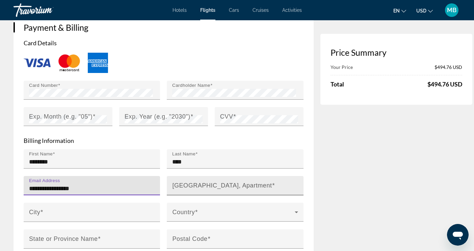
type input "**********"
click at [225, 182] on mat-label "[GEOGRAPHIC_DATA], Apartment" at bounding box center [222, 185] width 100 height 7
click at [225, 184] on input "[GEOGRAPHIC_DATA], Apartment" at bounding box center [237, 188] width 130 height 8
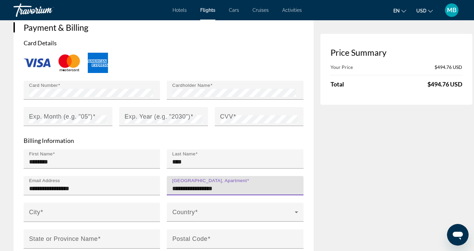
click at [208, 184] on input "**********" at bounding box center [237, 188] width 130 height 8
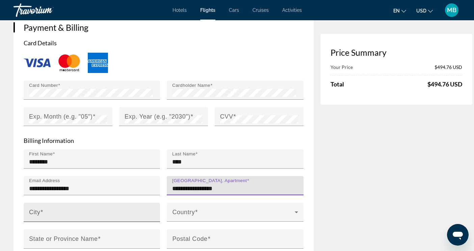
type input "**********"
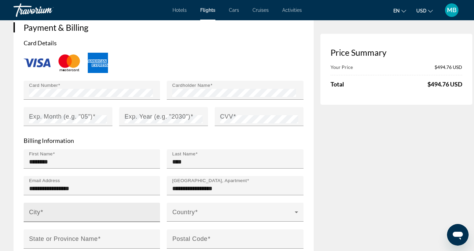
click at [63, 203] on div "City" at bounding box center [94, 212] width 130 height 19
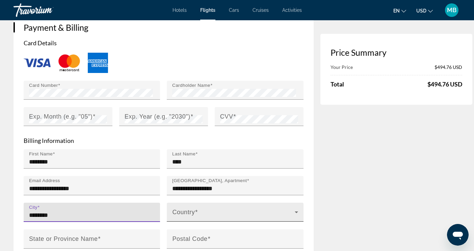
type input "********"
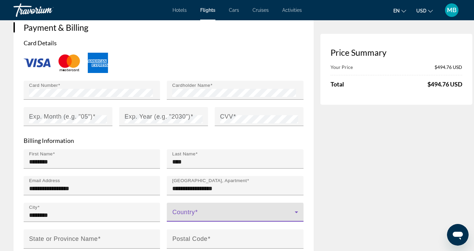
click at [202, 211] on span "Main content" at bounding box center [233, 215] width 122 height 8
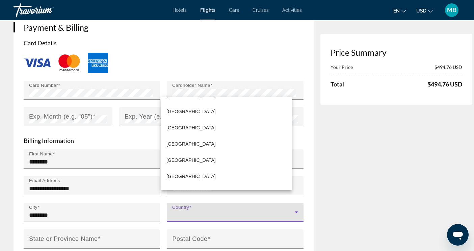
scroll to position [643, 0]
click at [184, 127] on mat-option "[GEOGRAPHIC_DATA]" at bounding box center [226, 129] width 131 height 16
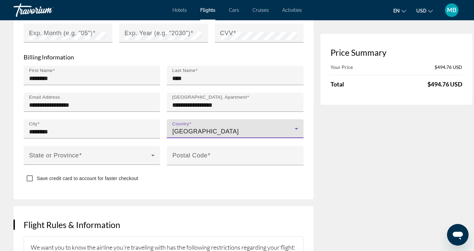
scroll to position [675, 0]
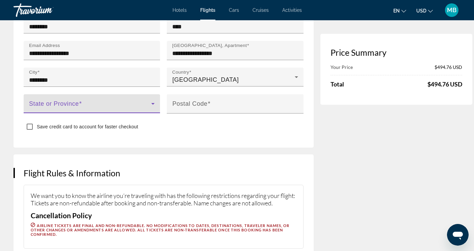
click at [149, 100] on icon "Main content" at bounding box center [153, 104] width 8 height 8
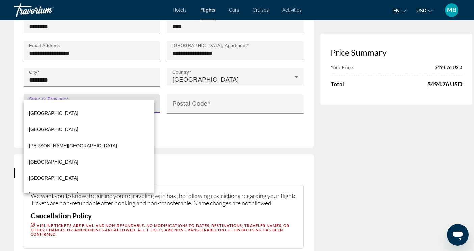
scroll to position [145, 0]
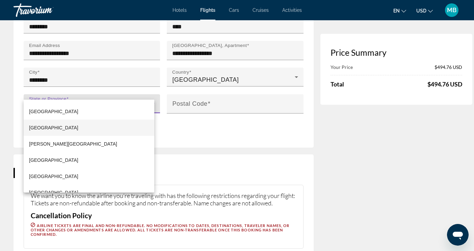
click at [56, 128] on mat-option "[GEOGRAPHIC_DATA]" at bounding box center [89, 128] width 131 height 16
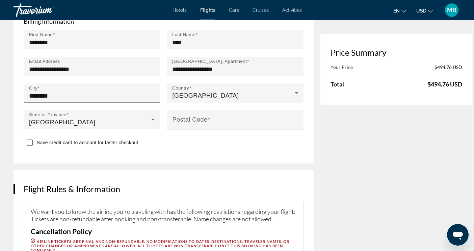
scroll to position [685, 0]
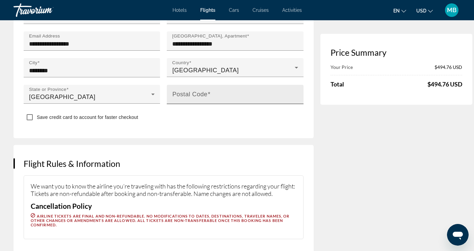
click at [197, 90] on mat-label "Postal Code" at bounding box center [189, 93] width 35 height 7
click at [197, 93] on input "Postal Code" at bounding box center [237, 97] width 130 height 8
click at [172, 93] on input "******" at bounding box center [237, 97] width 130 height 8
click at [246, 93] on input "******" at bounding box center [237, 97] width 130 height 8
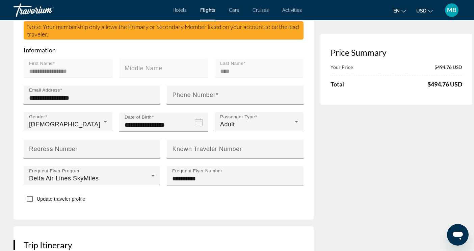
scroll to position [246, 0]
type input "******"
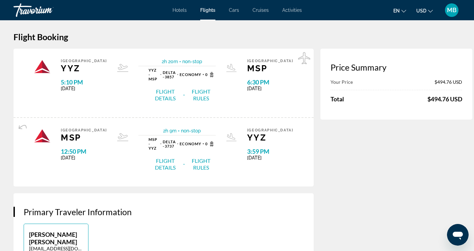
scroll to position [0, 0]
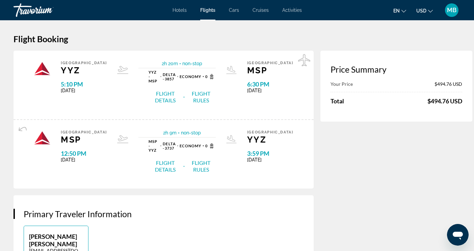
click at [159, 159] on button "Flight Details" at bounding box center [165, 166] width 33 height 14
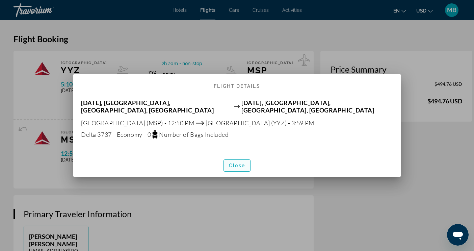
click at [234, 163] on span "Close" at bounding box center [237, 165] width 16 height 5
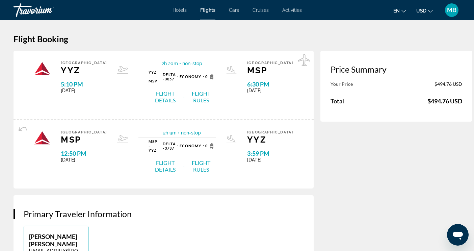
click at [199, 160] on button "Flight Rules" at bounding box center [200, 166] width 29 height 14
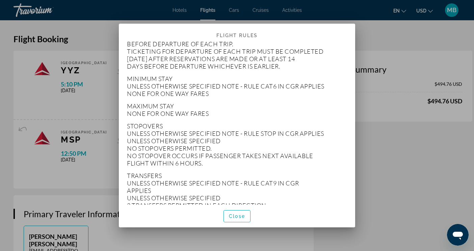
scroll to position [216, 0]
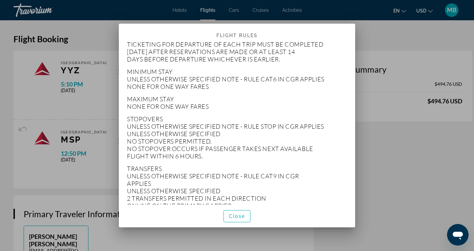
click at [349, 200] on div "APPLICATION AND OTHER CONDITIONS RULE - 013/8B03 FOR ECONOMY OW UNBUNDLED FARES…" at bounding box center [237, 123] width 236 height 163
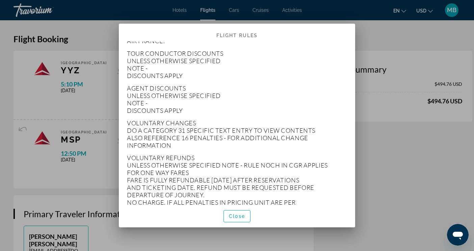
scroll to position [1296, 0]
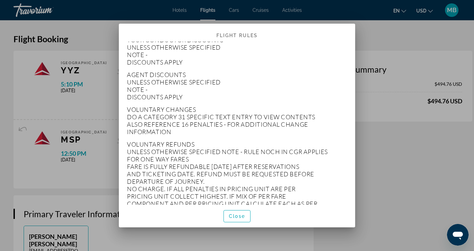
click at [439, 175] on div at bounding box center [237, 125] width 474 height 251
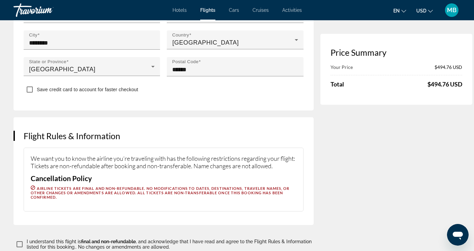
scroll to position [810, 0]
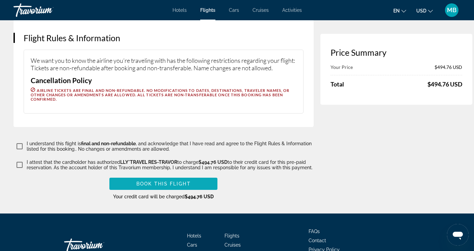
click at [160, 181] on span "Book this flight" at bounding box center [163, 183] width 54 height 5
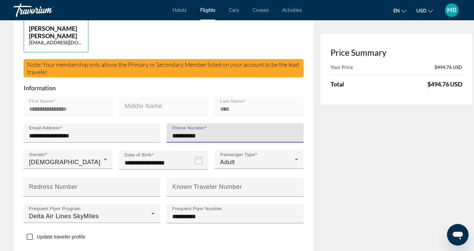
type input "**********"
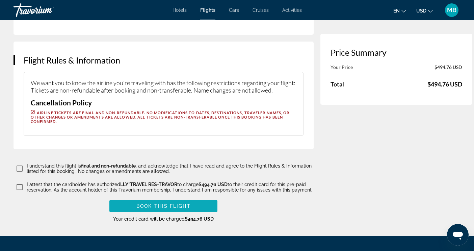
scroll to position [853, 0]
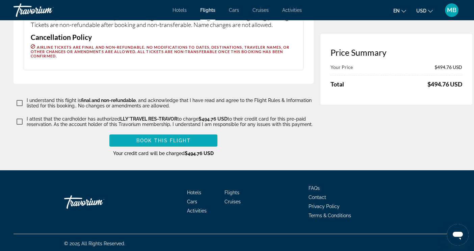
click at [153, 138] on span "Book this flight" at bounding box center [163, 140] width 54 height 5
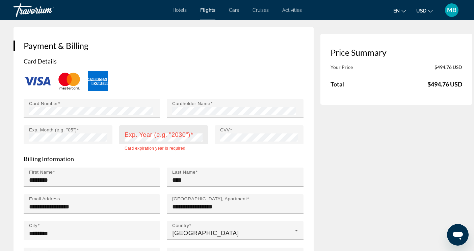
click at [144, 131] on mat-label "Exp. Year (e.g. "2030")" at bounding box center [158, 134] width 66 height 7
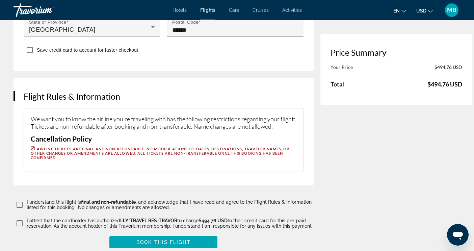
scroll to position [853, 0]
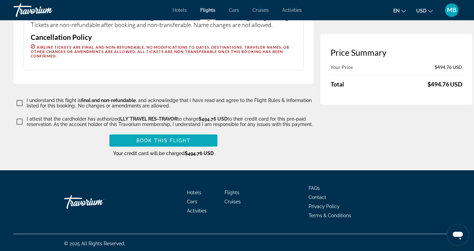
click at [150, 138] on span "Book this flight" at bounding box center [163, 140] width 54 height 5
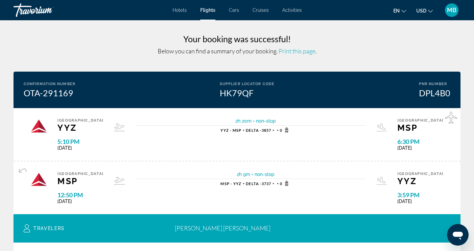
click at [405, 11] on icon "Change language" at bounding box center [403, 11] width 5 height 5
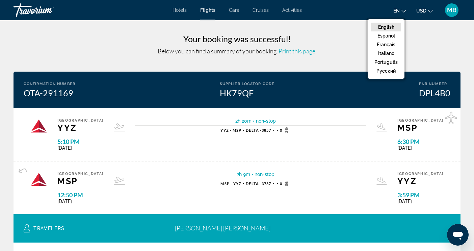
click at [418, 39] on h3 "Your booking was successful!" at bounding box center [237, 39] width 447 height 10
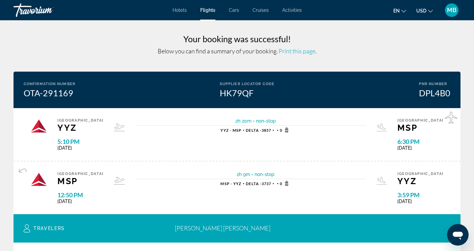
click at [433, 11] on ul "en English Español Français Italiano Português русский USD USD ($) MXN (Mex$) C…" at bounding box center [418, 10] width 50 height 11
click at [429, 12] on icon "Change currency" at bounding box center [430, 11] width 5 height 5
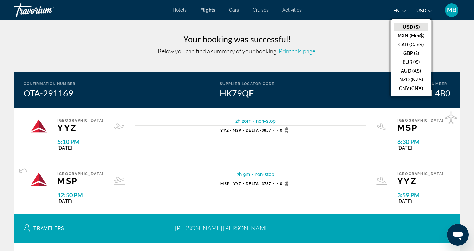
click at [437, 32] on div "Your booking was successful! Below you can find a summary of your booking. Prin…" at bounding box center [237, 248] width 474 height 456
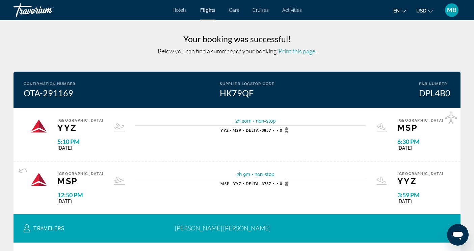
click at [179, 10] on span "Hotels" at bounding box center [180, 9] width 14 height 5
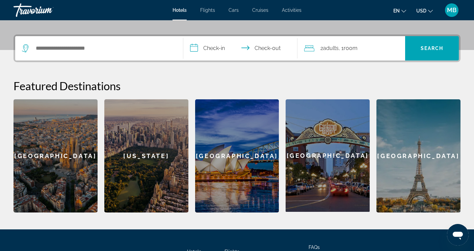
scroll to position [169, 0]
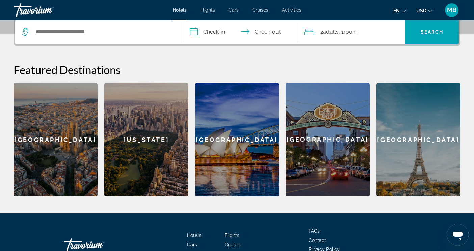
click at [214, 33] on input "**********" at bounding box center [241, 33] width 117 height 26
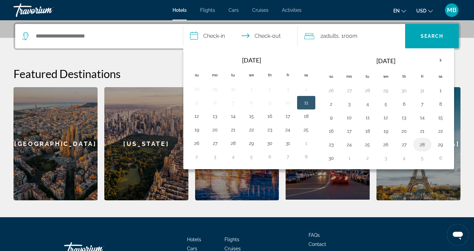
click at [422, 144] on button "28" at bounding box center [422, 144] width 11 height 9
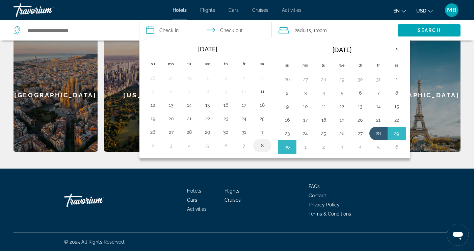
scroll to position [180, 0]
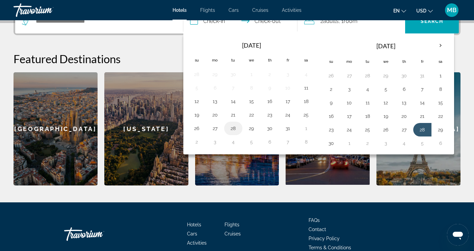
click at [234, 127] on button "28" at bounding box center [233, 128] width 11 height 9
type input "**********"
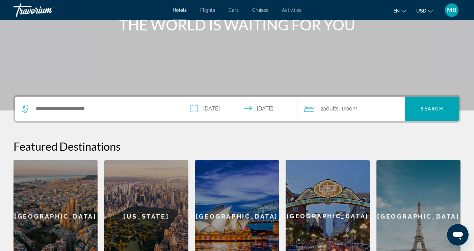
scroll to position [90, 0]
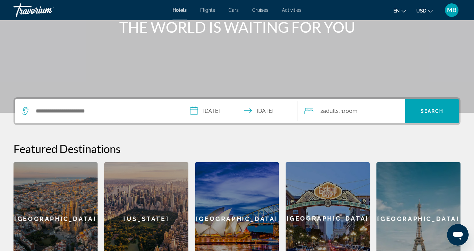
click at [274, 111] on input "**********" at bounding box center [241, 112] width 117 height 26
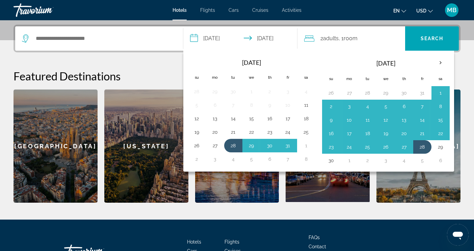
scroll to position [165, 0]
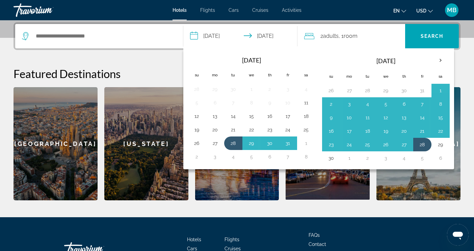
click at [270, 33] on input "**********" at bounding box center [241, 37] width 117 height 26
click at [101, 38] on input "Search hotel destination" at bounding box center [104, 36] width 138 height 10
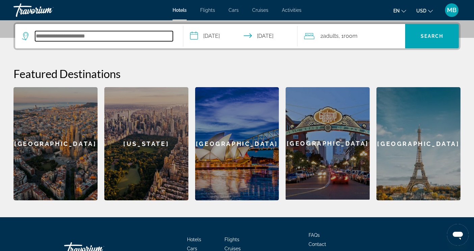
click at [102, 39] on input "Search hotel destination" at bounding box center [104, 36] width 138 height 10
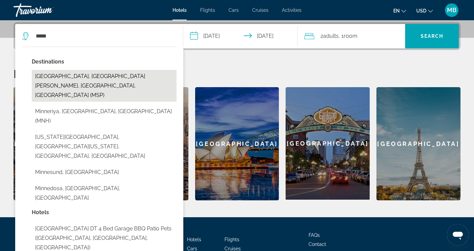
click at [86, 74] on button "[GEOGRAPHIC_DATA], [GEOGRAPHIC_DATA][PERSON_NAME], [GEOGRAPHIC_DATA], [GEOGRAPH…" at bounding box center [104, 86] width 145 height 32
type input "**********"
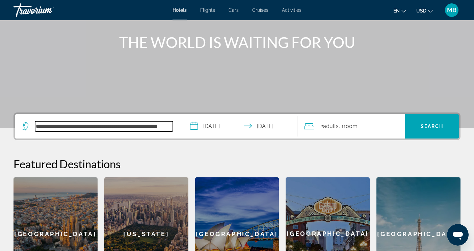
scroll to position [72, 0]
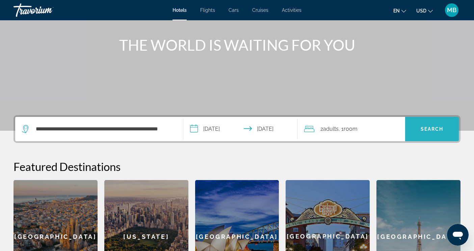
click at [441, 128] on span "Search" at bounding box center [432, 128] width 23 height 5
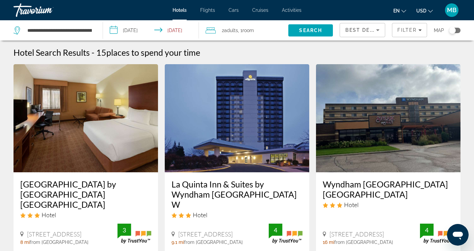
click at [180, 28] on input "**********" at bounding box center [152, 31] width 99 height 22
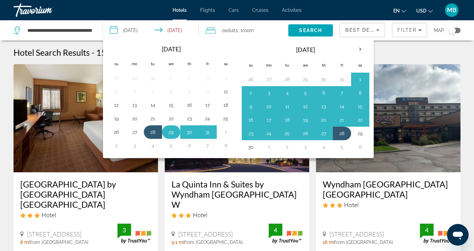
click at [170, 132] on button "29" at bounding box center [171, 131] width 11 height 9
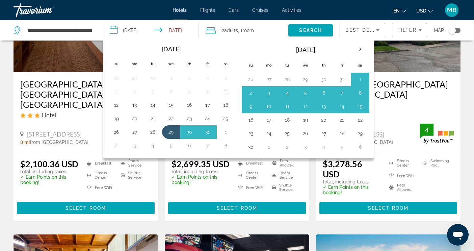
scroll to position [101, 0]
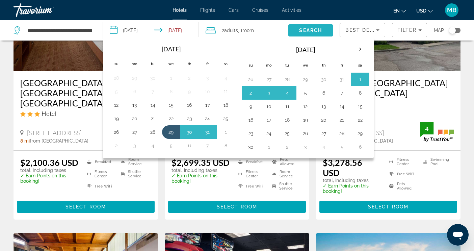
click at [313, 28] on span "Search" at bounding box center [310, 30] width 23 height 5
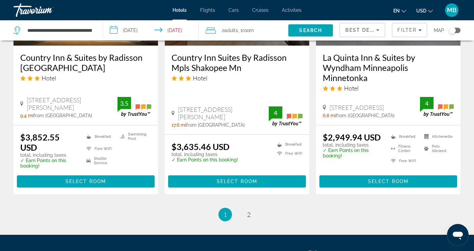
scroll to position [951, 0]
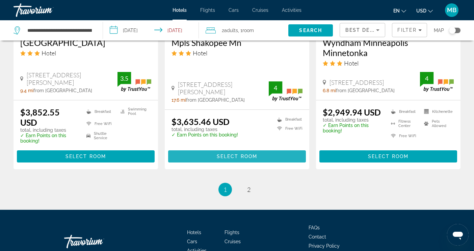
click at [244, 154] on span "Select Room" at bounding box center [237, 156] width 41 height 5
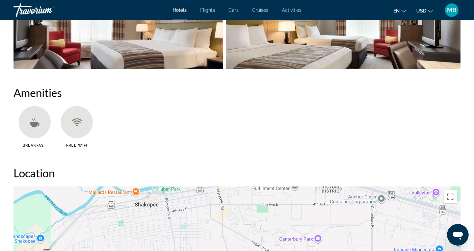
scroll to position [473, 0]
click at [38, 122] on icon "Main content" at bounding box center [34, 124] width 9 height 5
click at [33, 122] on icon "Main content" at bounding box center [34, 124] width 9 height 5
click at [78, 118] on icon "Main content" at bounding box center [77, 122] width 10 height 10
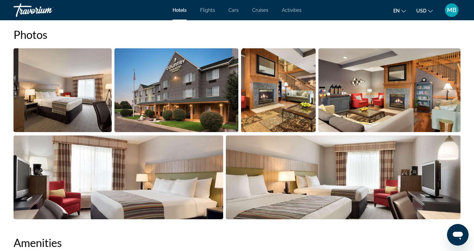
scroll to position [304, 0]
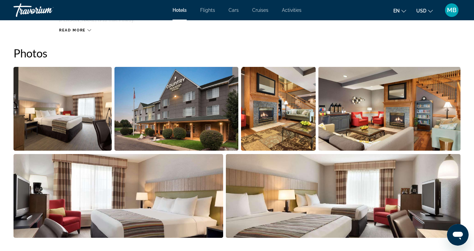
click at [78, 131] on img "Open full-screen image slider" at bounding box center [63, 109] width 98 height 84
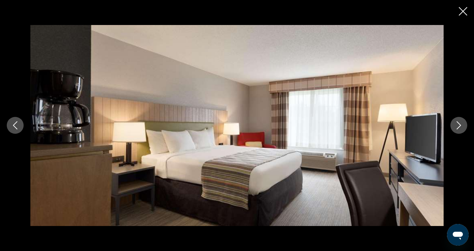
click at [85, 114] on img "Main content" at bounding box center [236, 125] width 413 height 201
click at [460, 125] on icon "Next image" at bounding box center [459, 126] width 4 height 8
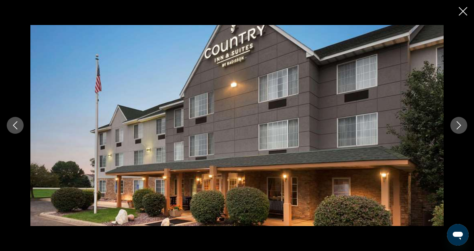
click at [455, 127] on icon "Next image" at bounding box center [459, 125] width 8 height 8
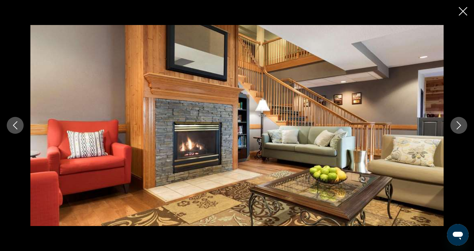
click at [456, 125] on icon "Next image" at bounding box center [459, 125] width 8 height 8
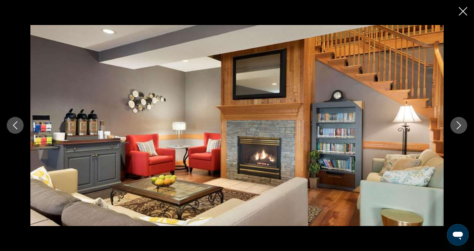
click at [456, 127] on icon "Next image" at bounding box center [459, 125] width 8 height 8
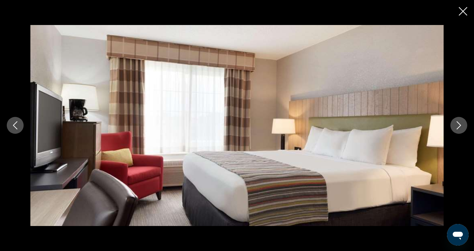
click at [457, 122] on icon "Next image" at bounding box center [459, 126] width 4 height 8
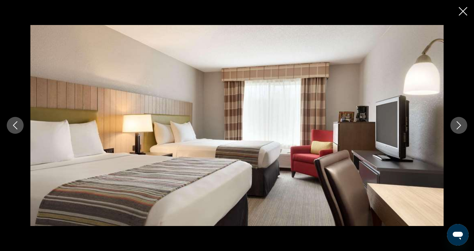
click at [451, 131] on div "prev next" at bounding box center [237, 125] width 474 height 201
click at [457, 127] on icon "Next image" at bounding box center [459, 125] width 8 height 8
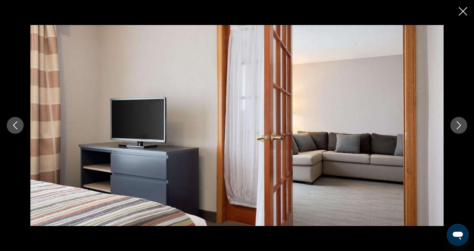
click at [460, 124] on icon "Next image" at bounding box center [459, 125] width 8 height 8
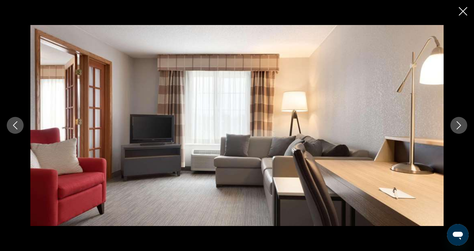
click at [455, 124] on icon "Next image" at bounding box center [459, 125] width 8 height 8
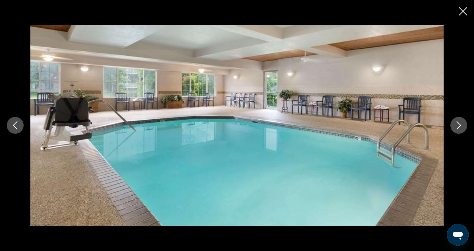
click at [458, 128] on icon "Next image" at bounding box center [459, 126] width 4 height 8
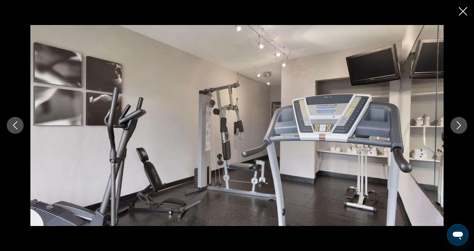
click at [459, 128] on icon "Next image" at bounding box center [459, 125] width 8 height 8
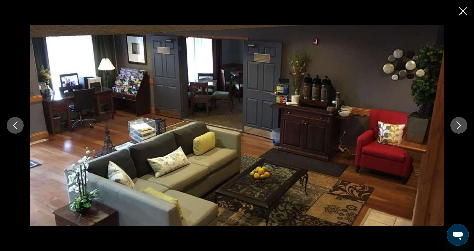
click at [459, 128] on icon "Next image" at bounding box center [459, 125] width 8 height 8
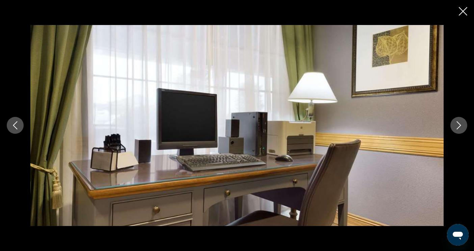
click at [453, 128] on button "Next image" at bounding box center [458, 125] width 17 height 17
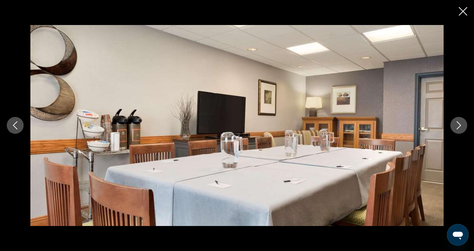
click at [453, 128] on button "Next image" at bounding box center [458, 125] width 17 height 17
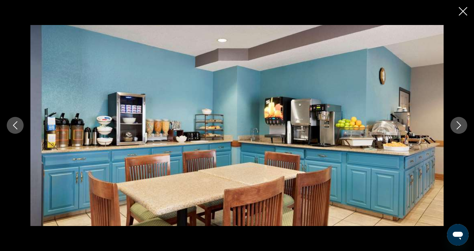
click at [458, 128] on icon "Next image" at bounding box center [459, 126] width 4 height 8
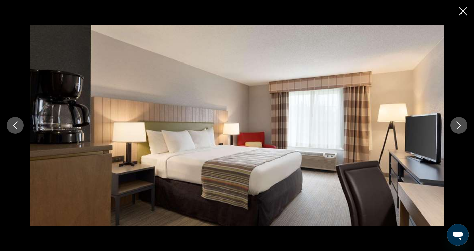
click at [459, 127] on icon "Next image" at bounding box center [459, 126] width 4 height 8
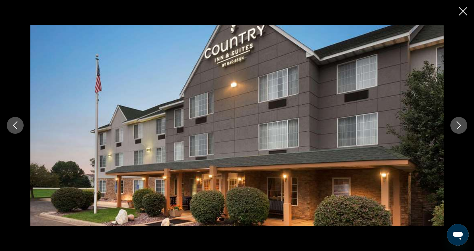
click at [458, 126] on icon "Next image" at bounding box center [459, 125] width 8 height 8
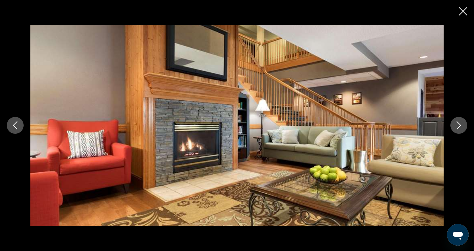
click at [457, 126] on icon "Next image" at bounding box center [459, 125] width 8 height 8
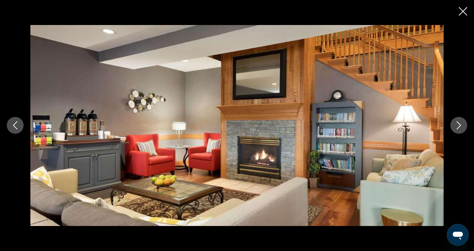
click at [459, 125] on icon "Next image" at bounding box center [459, 125] width 8 height 8
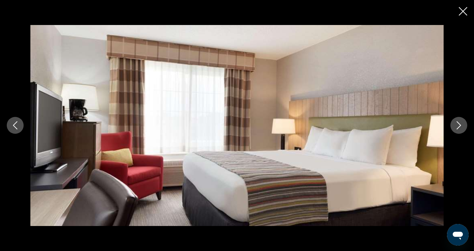
click at [459, 125] on icon "Next image" at bounding box center [459, 125] width 8 height 8
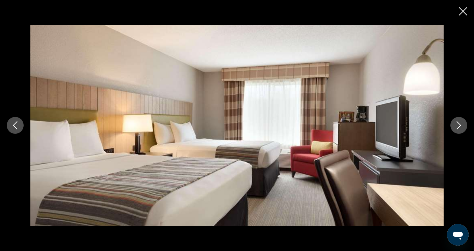
click at [459, 128] on icon "Next image" at bounding box center [459, 125] width 8 height 8
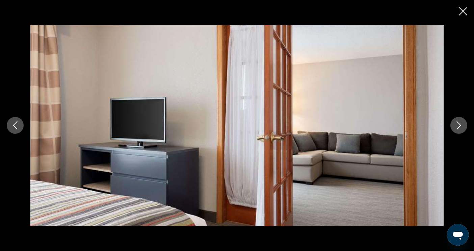
click at [458, 127] on icon "Next image" at bounding box center [459, 125] width 8 height 8
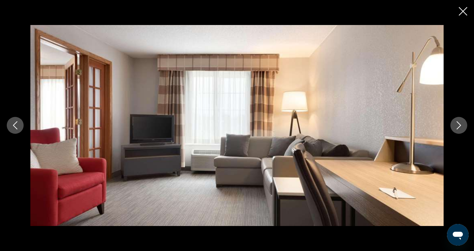
click at [458, 126] on icon "Next image" at bounding box center [459, 125] width 8 height 8
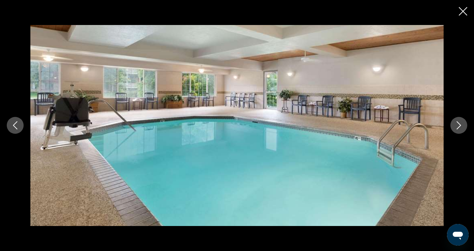
click at [458, 126] on icon "Next image" at bounding box center [459, 125] width 8 height 8
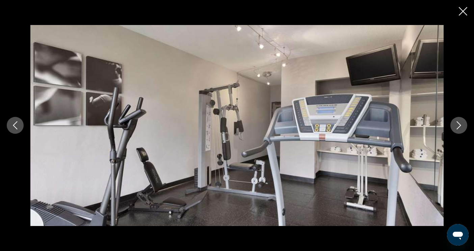
click at [458, 126] on icon "Next image" at bounding box center [459, 125] width 8 height 8
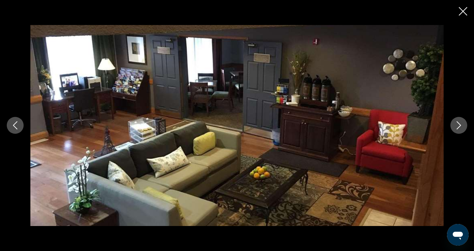
click at [459, 124] on icon "Next image" at bounding box center [459, 125] width 8 height 8
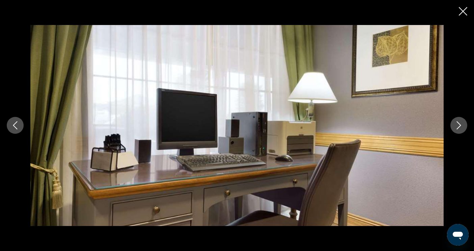
click at [466, 16] on button "Close slideshow" at bounding box center [463, 12] width 8 height 10
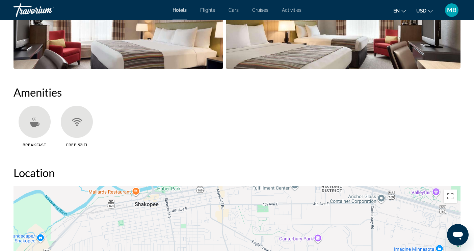
click at [33, 122] on icon "Main content" at bounding box center [34, 124] width 9 height 5
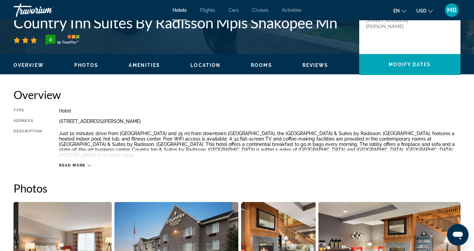
scroll to position [135, 0]
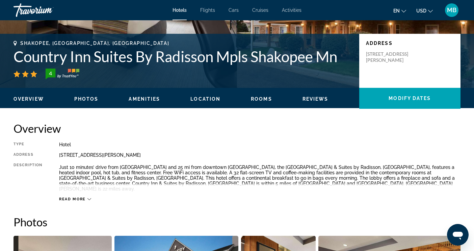
click at [179, 9] on span "Hotels" at bounding box center [180, 9] width 14 height 5
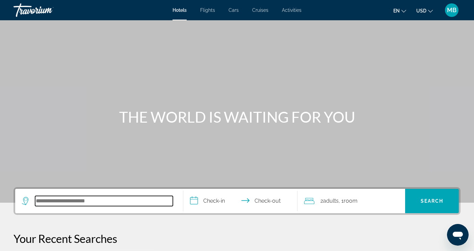
click at [103, 202] on input "Search hotel destination" at bounding box center [104, 201] width 138 height 10
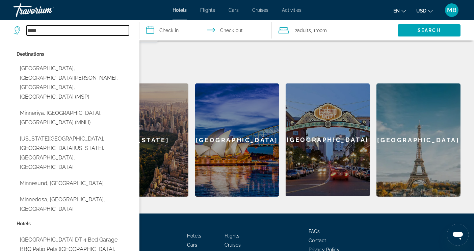
scroll to position [285, 0]
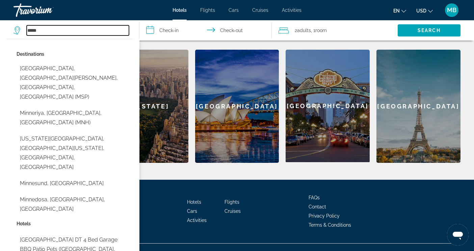
type input "**********"
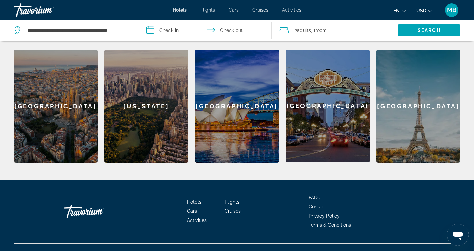
click at [167, 28] on input "**********" at bounding box center [206, 31] width 135 height 22
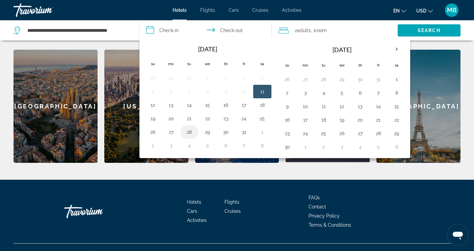
click at [191, 132] on button "28" at bounding box center [189, 131] width 11 height 9
click at [207, 133] on button "29" at bounding box center [207, 131] width 11 height 9
type input "**********"
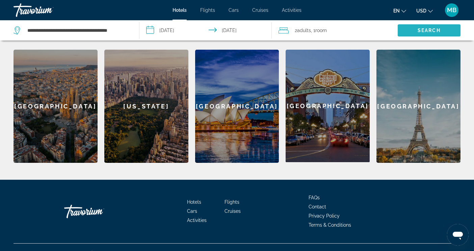
click at [432, 31] on span "Search" at bounding box center [429, 30] width 23 height 5
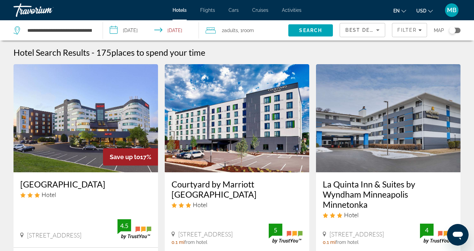
scroll to position [68, 0]
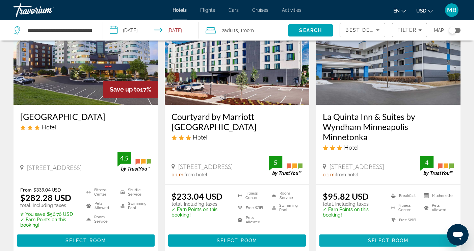
click at [387, 238] on span "Select Room" at bounding box center [388, 240] width 41 height 5
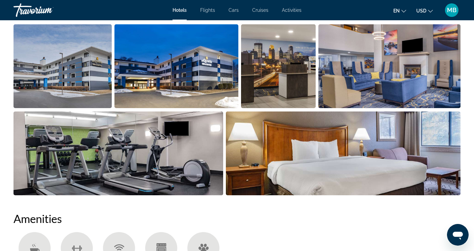
scroll to position [338, 0]
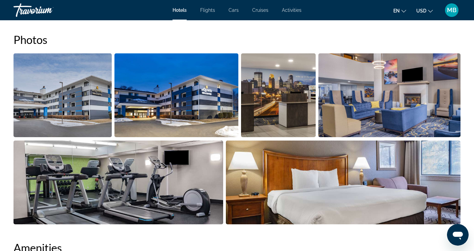
click at [342, 168] on img "Open full-screen image slider" at bounding box center [343, 182] width 235 height 84
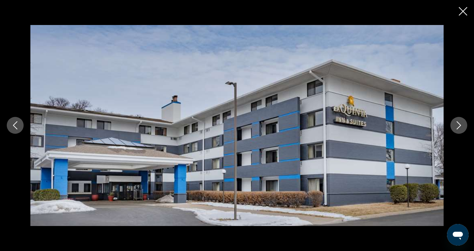
scroll to position [506, 0]
click at [460, 126] on icon "Next image" at bounding box center [459, 126] width 4 height 8
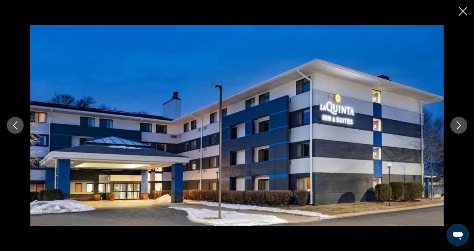
click at [459, 126] on icon "Next image" at bounding box center [459, 126] width 4 height 8
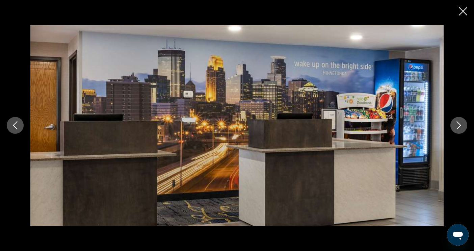
click at [457, 128] on icon "Next image" at bounding box center [459, 125] width 8 height 8
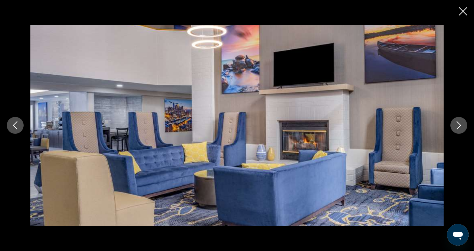
click at [455, 132] on button "Next image" at bounding box center [458, 125] width 17 height 17
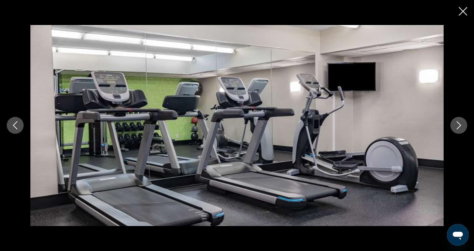
click at [455, 132] on button "Next image" at bounding box center [458, 125] width 17 height 17
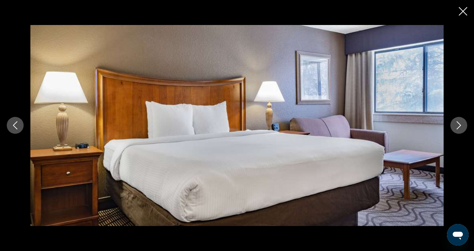
click at [467, 133] on div "prev next" at bounding box center [237, 125] width 474 height 201
click at [458, 127] on icon "Next image" at bounding box center [459, 125] width 8 height 8
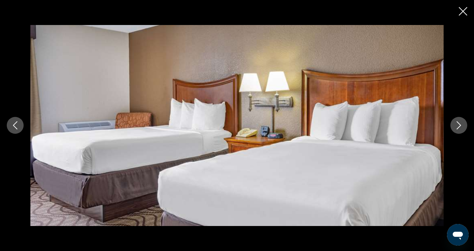
click at [453, 128] on button "Next image" at bounding box center [458, 125] width 17 height 17
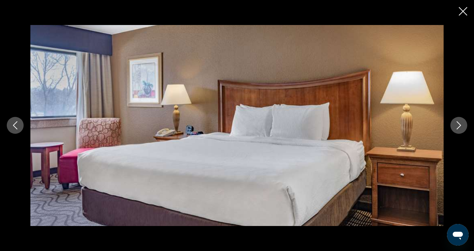
click at [456, 126] on icon "Next image" at bounding box center [459, 125] width 8 height 8
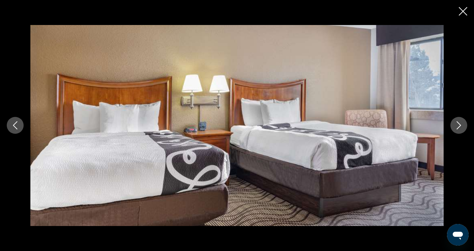
click at [455, 126] on icon "Next image" at bounding box center [459, 125] width 8 height 8
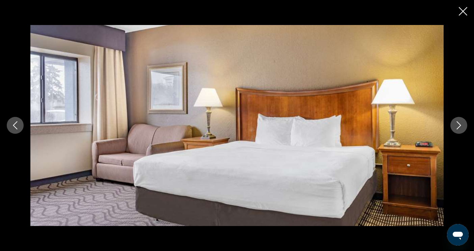
click at [455, 126] on icon "Next image" at bounding box center [459, 125] width 8 height 8
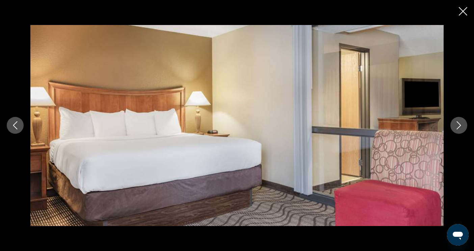
click at [455, 126] on icon "Next image" at bounding box center [459, 125] width 8 height 8
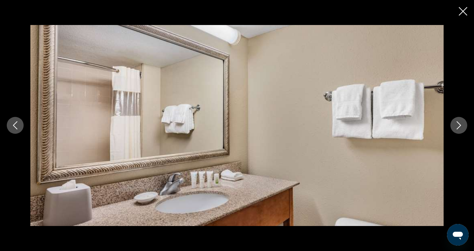
click at [450, 126] on div "prev next" at bounding box center [237, 125] width 474 height 201
click at [457, 125] on icon "Next image" at bounding box center [459, 125] width 8 height 8
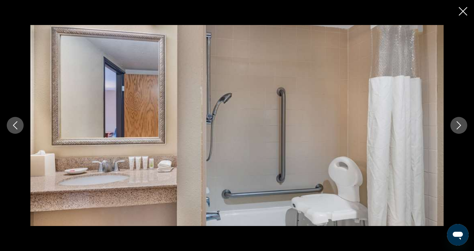
click at [458, 127] on icon "Next image" at bounding box center [459, 125] width 8 height 8
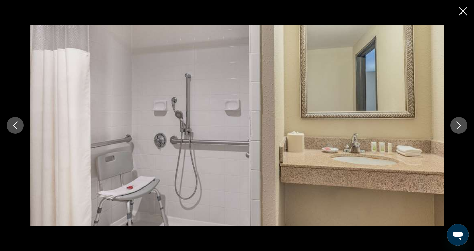
click at [458, 125] on icon "Next image" at bounding box center [459, 125] width 8 height 8
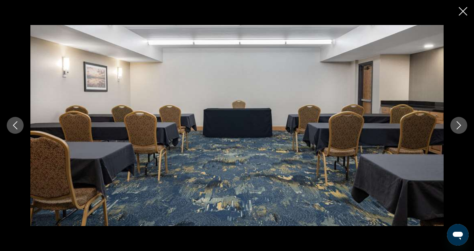
click at [455, 126] on icon "Next image" at bounding box center [459, 125] width 8 height 8
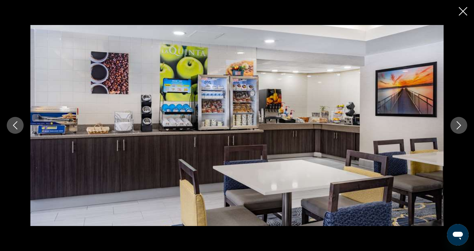
click at [460, 127] on icon "Next image" at bounding box center [459, 125] width 8 height 8
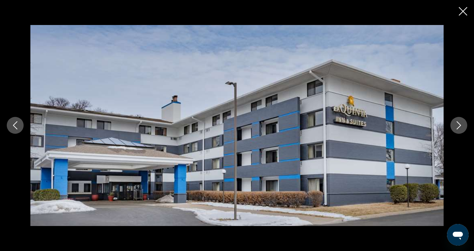
click at [465, 13] on icon "Close slideshow" at bounding box center [463, 11] width 8 height 8
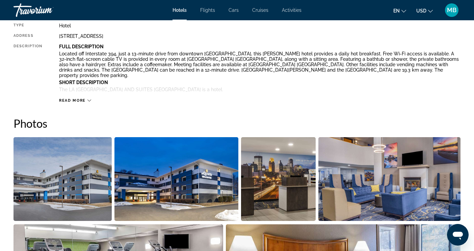
scroll to position [135, 0]
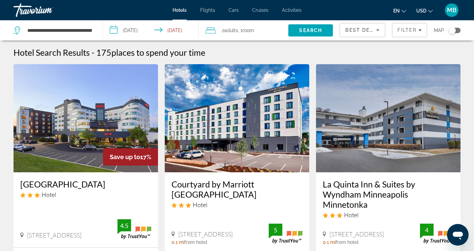
click at [228, 140] on img "Main content" at bounding box center [237, 118] width 144 height 108
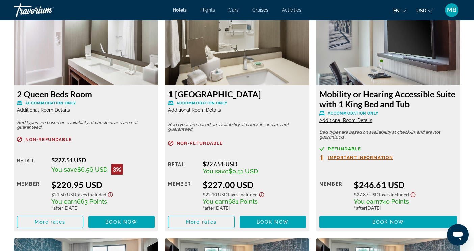
scroll to position [945, 0]
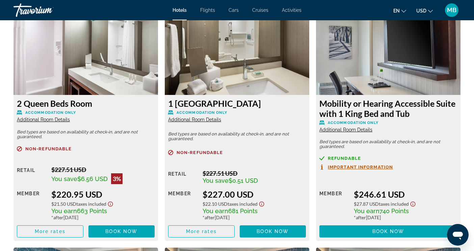
click at [244, 73] on img "Main content" at bounding box center [237, 52] width 144 height 84
click at [244, 74] on img "Main content" at bounding box center [237, 52] width 144 height 84
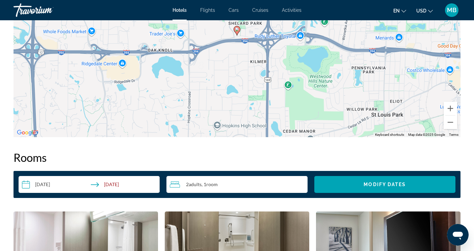
scroll to position [743, 0]
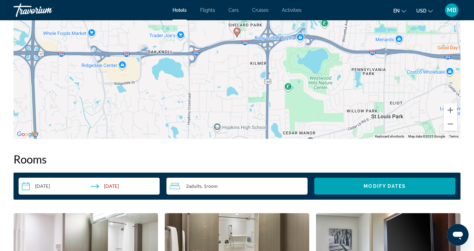
click at [208, 188] on span "Room" at bounding box center [211, 186] width 11 height 6
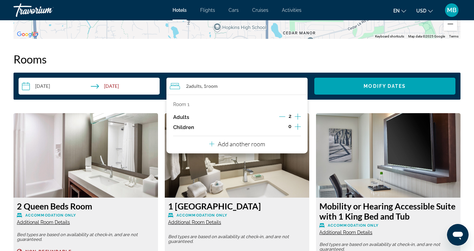
scroll to position [844, 0]
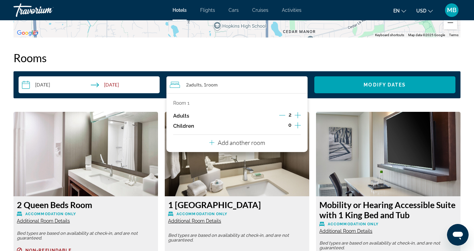
click at [285, 115] on div "2" at bounding box center [290, 116] width 22 height 10
click at [185, 173] on img "Main content" at bounding box center [237, 154] width 144 height 84
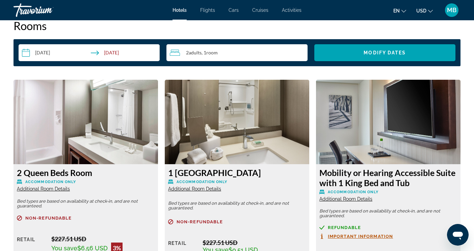
scroll to position [878, 0]
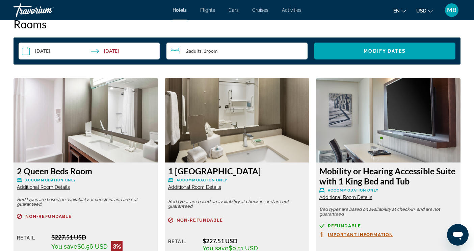
click at [114, 131] on img "Main content" at bounding box center [86, 120] width 144 height 84
click at [242, 143] on img "Main content" at bounding box center [237, 120] width 144 height 84
click at [381, 134] on img "Main content" at bounding box center [388, 120] width 144 height 84
click at [274, 142] on img "Main content" at bounding box center [237, 120] width 144 height 84
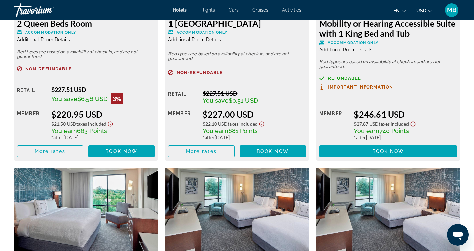
scroll to position [1047, 0]
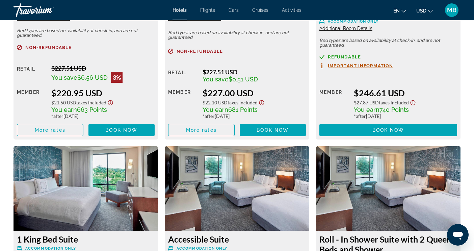
click at [93, 193] on img "Main content" at bounding box center [86, 188] width 144 height 84
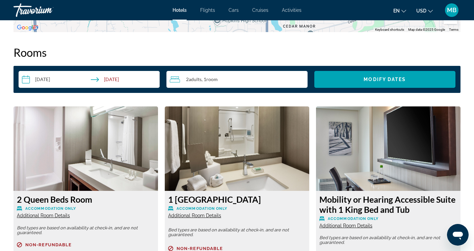
scroll to position [844, 0]
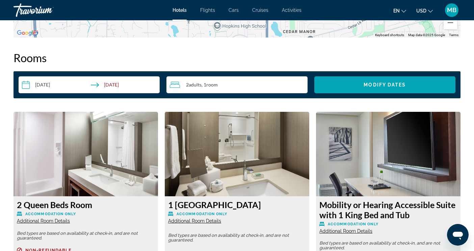
click at [263, 161] on img "Main content" at bounding box center [237, 154] width 144 height 84
click at [203, 86] on span ", 1 Room rooms" at bounding box center [210, 84] width 16 height 5
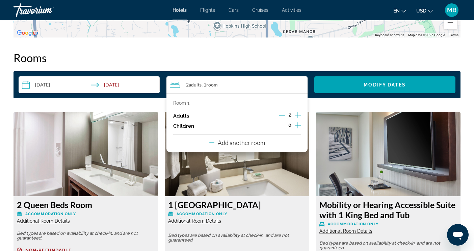
click at [278, 164] on img "Main content" at bounding box center [237, 154] width 144 height 84
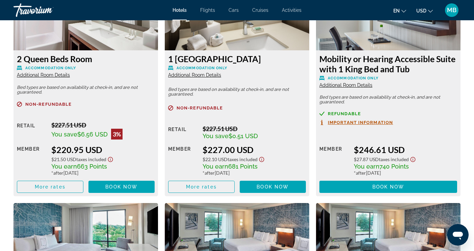
scroll to position [979, 0]
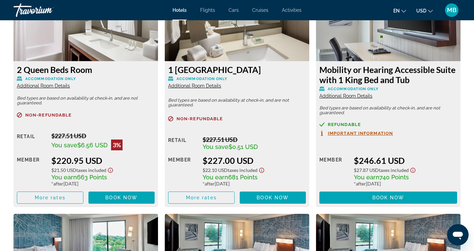
click at [188, 86] on span "Additional Room Details" at bounding box center [194, 85] width 53 height 5
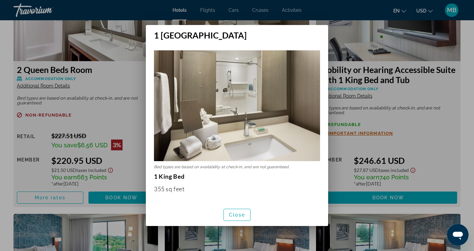
scroll to position [0, 0]
click at [236, 212] on span "Close" at bounding box center [237, 214] width 16 height 5
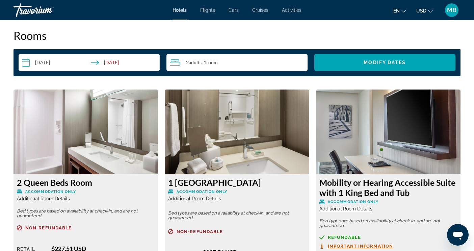
scroll to position [878, 0]
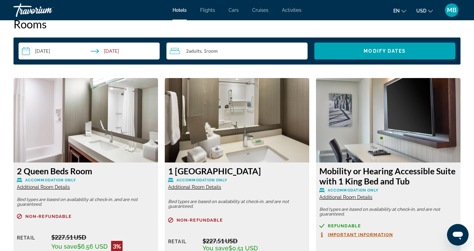
click at [238, 116] on img "Main content" at bounding box center [237, 120] width 144 height 84
click at [250, 143] on img "Main content" at bounding box center [237, 120] width 144 height 84
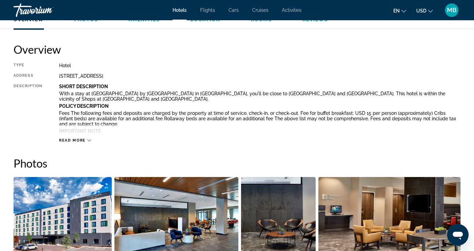
scroll to position [203, 0]
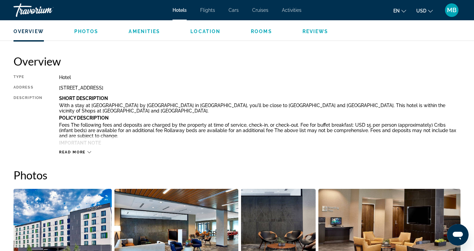
click at [89, 151] on icon "Main content" at bounding box center [89, 152] width 4 height 4
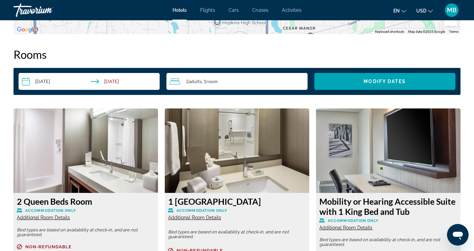
scroll to position [772, 0]
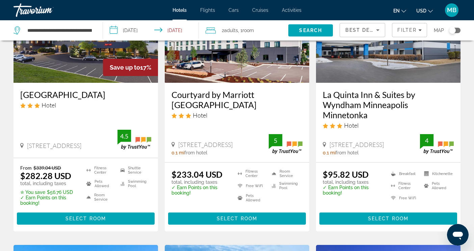
scroll to position [101, 0]
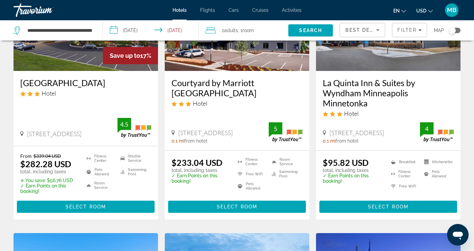
click at [65, 107] on div "[GEOGRAPHIC_DATA] Hotel [STREET_ADDRESS] 0 mi from hotel 4.5" at bounding box center [86, 108] width 144 height 75
click at [93, 65] on img "Main content" at bounding box center [86, 17] width 144 height 108
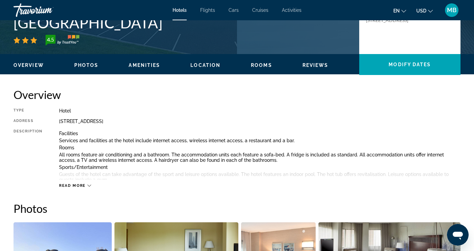
scroll to position [203, 0]
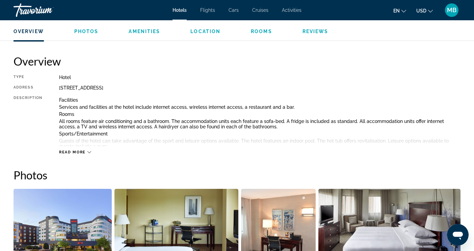
click at [91, 151] on div "Read more" at bounding box center [259, 145] width 401 height 19
click at [89, 152] on icon "Main content" at bounding box center [89, 152] width 4 height 4
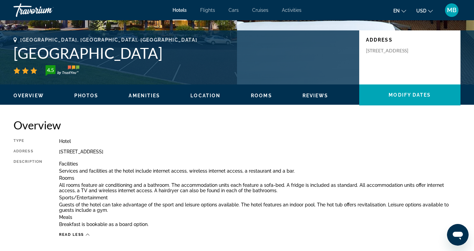
scroll to position [135, 0]
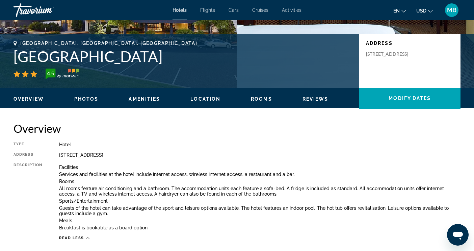
click at [85, 97] on span "Photos" at bounding box center [86, 98] width 24 height 5
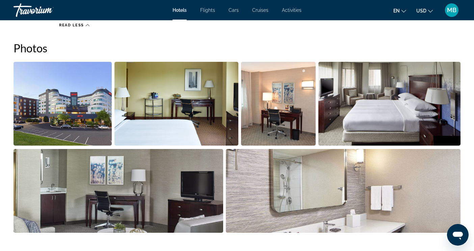
scroll to position [348, 0]
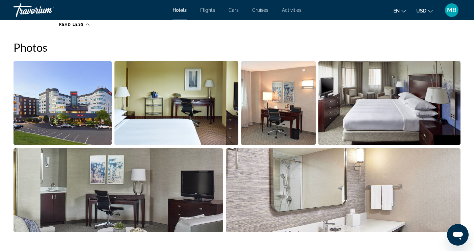
click at [310, 193] on img "Open full-screen image slider" at bounding box center [343, 190] width 235 height 84
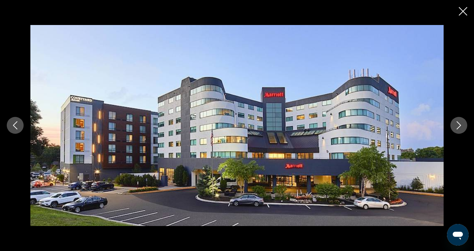
scroll to position [146, 0]
click at [464, 7] on icon "Close slideshow" at bounding box center [463, 11] width 8 height 8
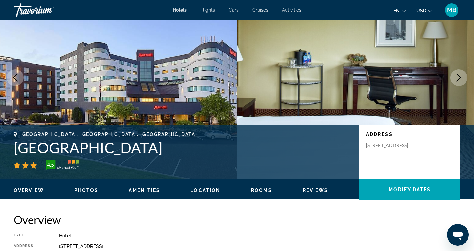
scroll to position [11, 0]
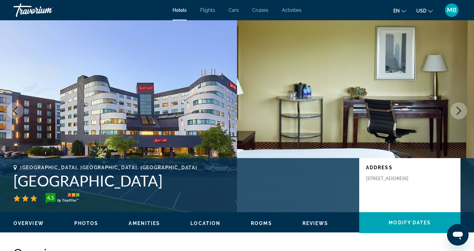
click at [202, 222] on span "Location" at bounding box center [205, 222] width 30 height 5
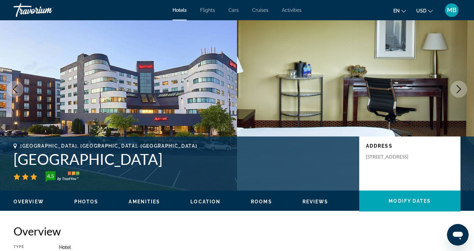
scroll to position [0, 0]
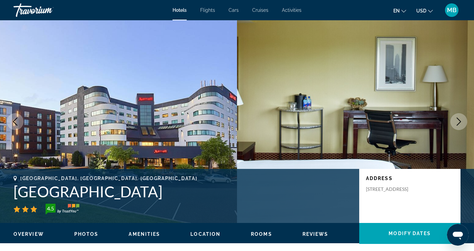
click at [72, 210] on img "Main content" at bounding box center [63, 209] width 34 height 11
click at [263, 235] on span "Rooms" at bounding box center [261, 233] width 21 height 5
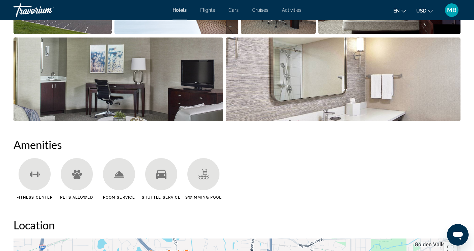
scroll to position [451, 0]
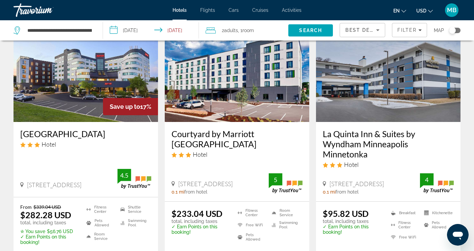
scroll to position [68, 0]
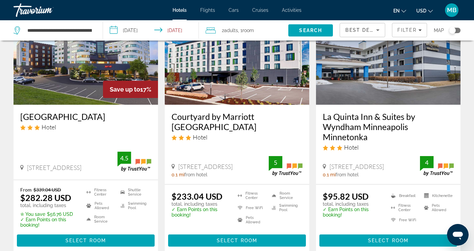
click at [254, 87] on img "Main content" at bounding box center [237, 51] width 144 height 108
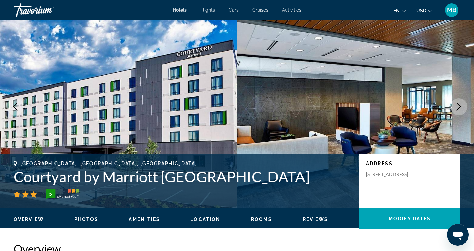
scroll to position [17, 0]
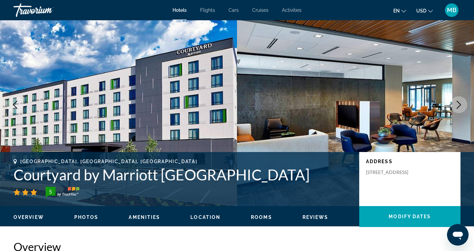
click at [217, 176] on h1 "Courtyard by Marriott [GEOGRAPHIC_DATA]" at bounding box center [183, 175] width 339 height 18
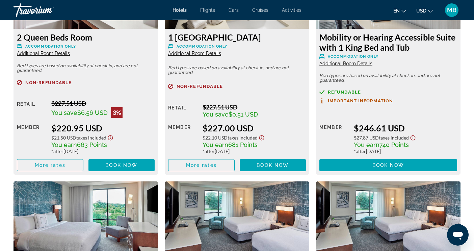
scroll to position [1013, 0]
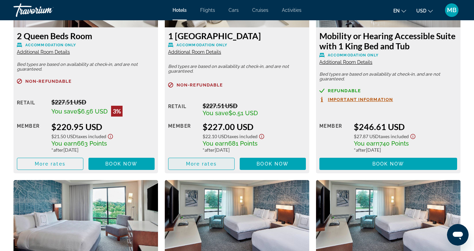
click at [208, 163] on span "More rates" at bounding box center [201, 163] width 31 height 5
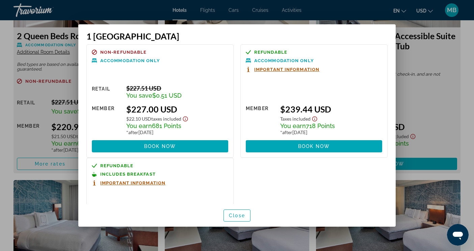
scroll to position [0, 0]
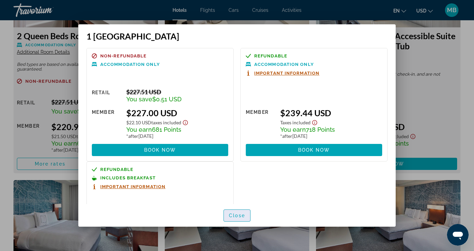
click at [240, 218] on span "Close" at bounding box center [237, 215] width 16 height 5
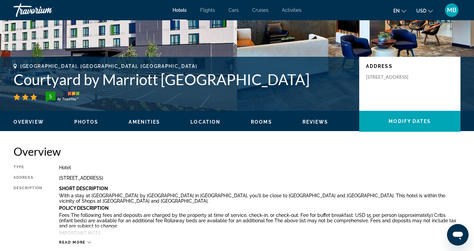
scroll to position [105, 0]
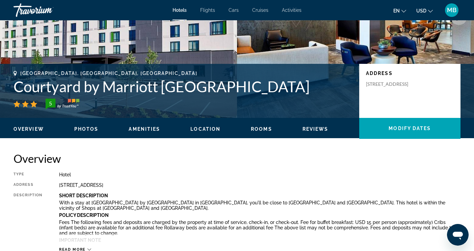
click at [207, 130] on span "Location" at bounding box center [205, 128] width 30 height 5
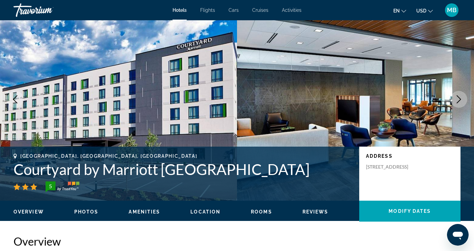
scroll to position [0, 0]
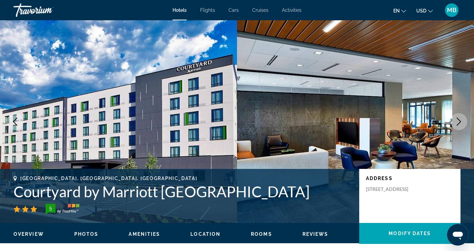
click at [208, 231] on button "Location" at bounding box center [205, 234] width 30 height 6
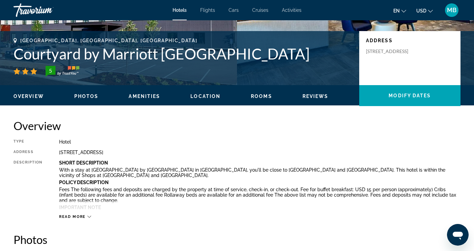
scroll to position [131, 0]
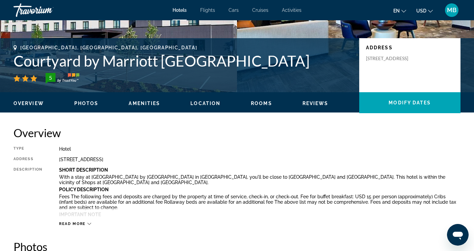
click at [81, 101] on span "Photos" at bounding box center [86, 103] width 24 height 5
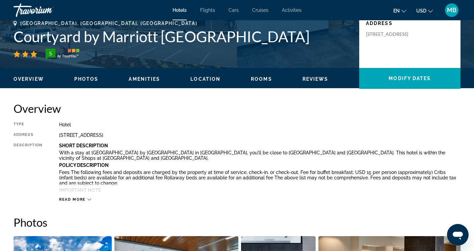
scroll to position [141, 0]
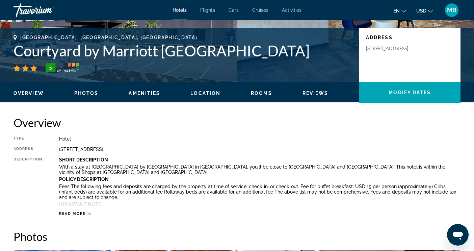
click at [26, 92] on span "Overview" at bounding box center [29, 92] width 30 height 5
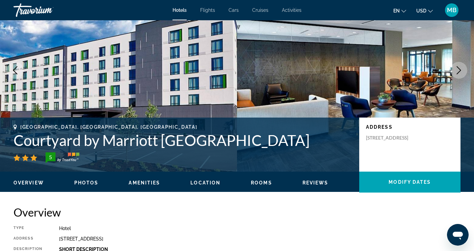
scroll to position [68, 0]
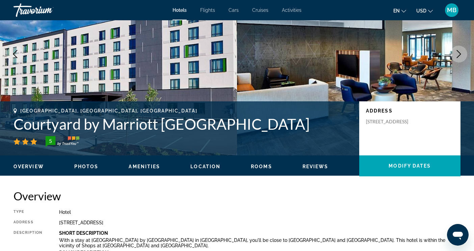
click at [148, 166] on span "Amenities" at bounding box center [144, 166] width 31 height 5
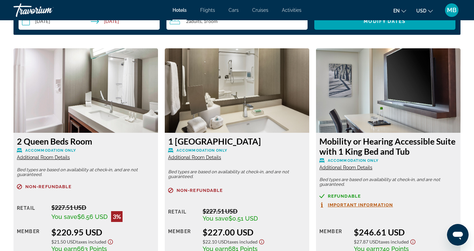
scroll to position [909, 0]
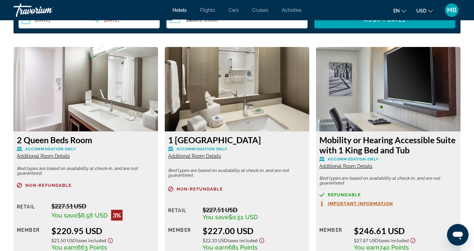
click at [117, 112] on img "Main content" at bounding box center [86, 89] width 144 height 84
click at [280, 105] on img "Main content" at bounding box center [237, 89] width 144 height 84
click at [423, 87] on img "Main content" at bounding box center [388, 89] width 144 height 84
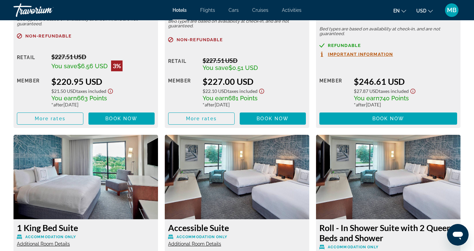
scroll to position [1078, 0]
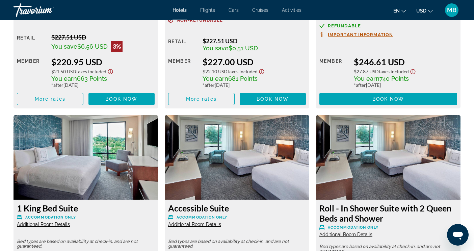
click at [107, 189] on img "Main content" at bounding box center [86, 157] width 144 height 84
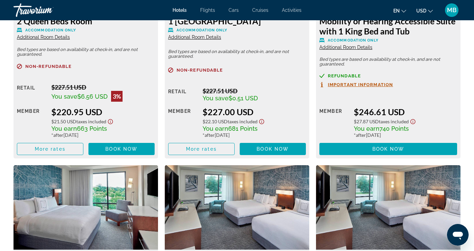
scroll to position [1010, 0]
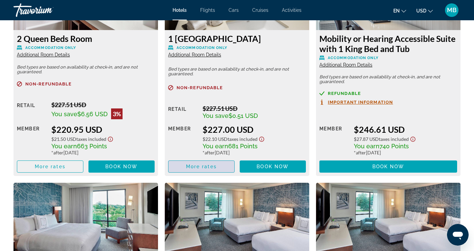
click at [212, 166] on span "More rates" at bounding box center [201, 166] width 31 height 5
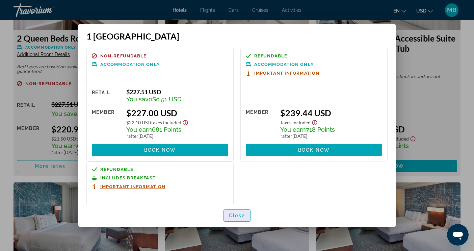
click at [236, 213] on span "Close" at bounding box center [237, 215] width 16 height 5
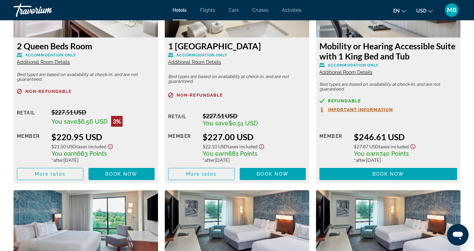
scroll to position [1044, 0]
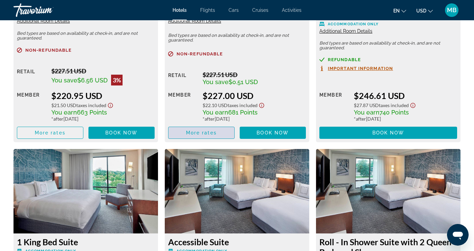
click at [214, 133] on span "More rates" at bounding box center [201, 132] width 31 height 5
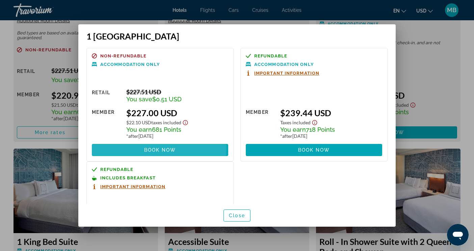
click at [153, 148] on span "Book now" at bounding box center [160, 149] width 32 height 5
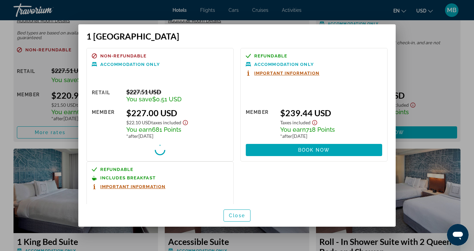
scroll to position [1044, 0]
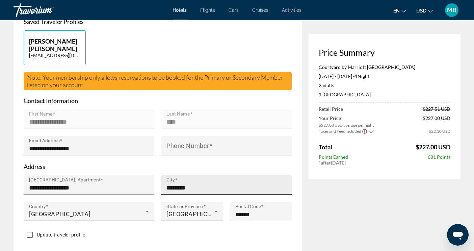
scroll to position [203, 0]
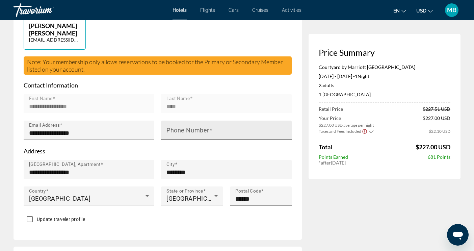
click at [235, 129] on input "Phone Number" at bounding box center [228, 133] width 124 height 8
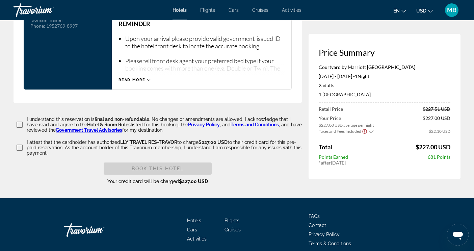
scroll to position [979, 0]
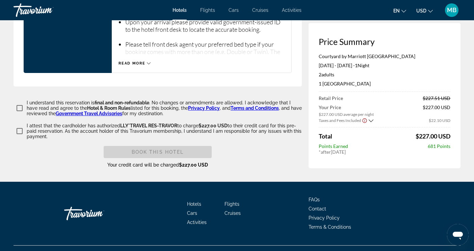
type input "**********"
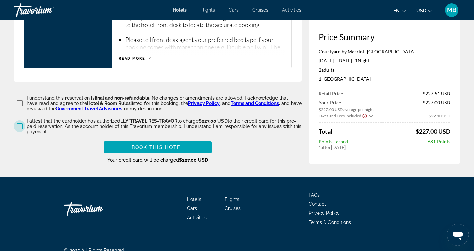
scroll to position [986, 0]
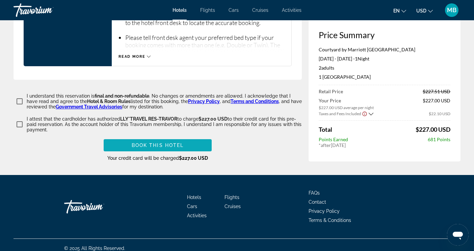
click at [159, 142] on span "Book this hotel" at bounding box center [158, 144] width 52 height 5
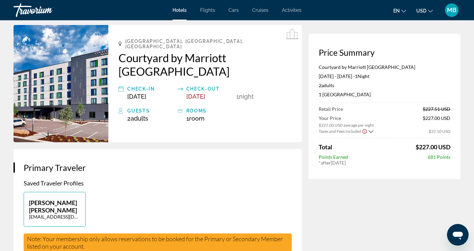
scroll to position [20, 0]
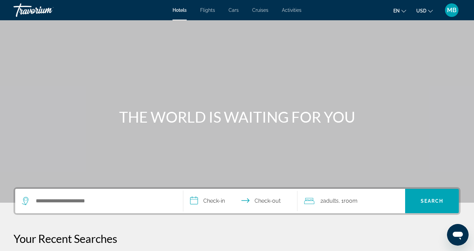
drag, startPoint x: 425, startPoint y: 9, endPoint x: 244, endPoint y: 78, distance: 194.4
click at [244, 78] on div "Main content" at bounding box center [237, 101] width 474 height 203
click at [262, 9] on span "Cruises" at bounding box center [260, 9] width 16 height 5
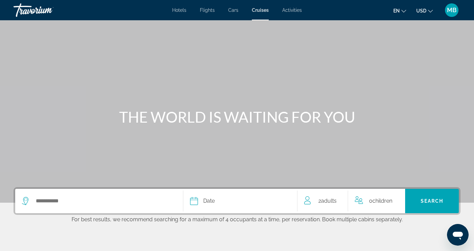
click at [176, 9] on span "Hotels" at bounding box center [179, 9] width 14 height 5
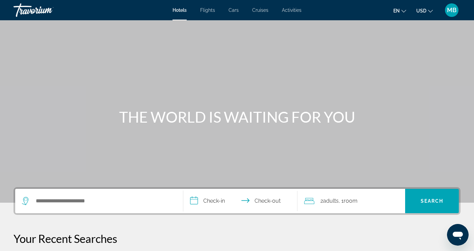
click at [258, 10] on span "Cruises" at bounding box center [260, 9] width 16 height 5
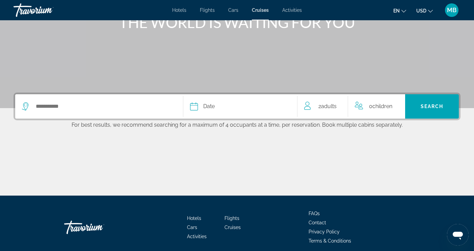
scroll to position [122, 0]
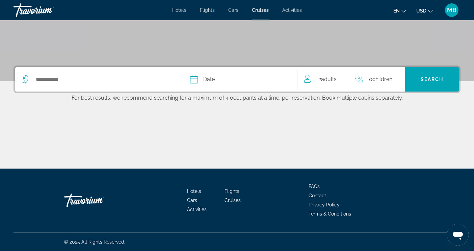
click at [195, 80] on icon "Select cruise date" at bounding box center [194, 79] width 8 height 8
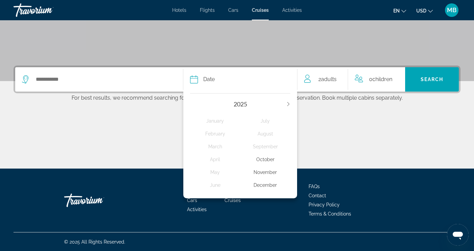
click at [265, 173] on div "November" at bounding box center [265, 172] width 50 height 12
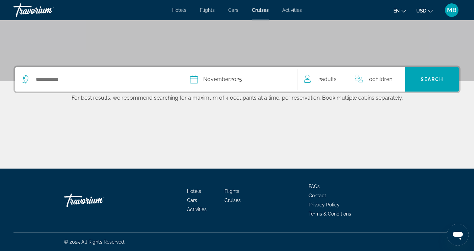
click at [200, 80] on div "Date [DATE]" at bounding box center [240, 79] width 101 height 9
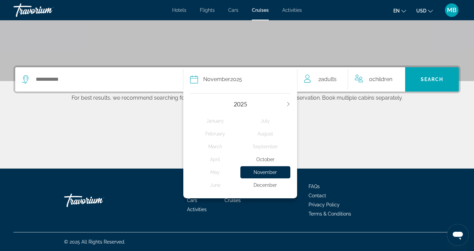
click at [261, 184] on div "December" at bounding box center [265, 185] width 50 height 12
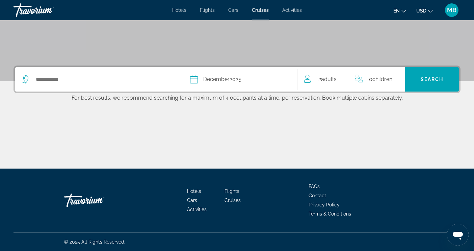
click at [209, 77] on span "December" at bounding box center [216, 79] width 26 height 6
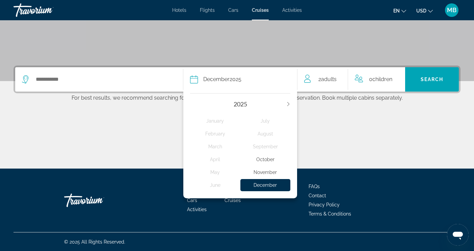
click at [265, 185] on div "December" at bounding box center [265, 185] width 50 height 12
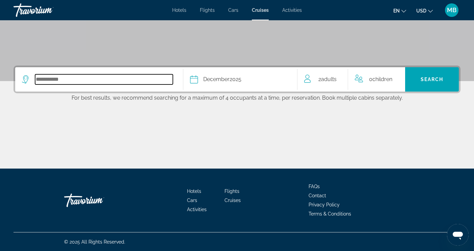
click at [53, 79] on input "Select cruise destination" at bounding box center [104, 79] width 138 height 10
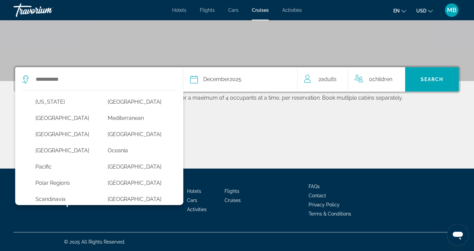
scroll to position [133, 0]
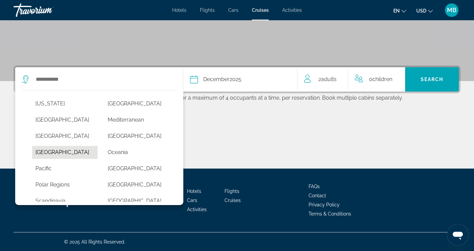
drag, startPoint x: 66, startPoint y: 150, endPoint x: 71, endPoint y: 150, distance: 4.8
click at [67, 150] on button "[GEOGRAPHIC_DATA]" at bounding box center [64, 152] width 65 height 13
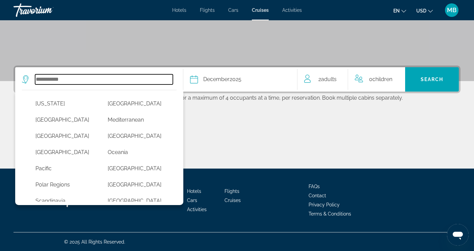
type input "**********"
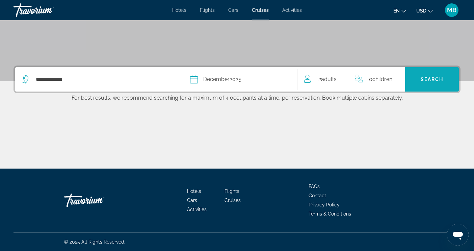
click at [438, 81] on span "Search" at bounding box center [432, 79] width 23 height 5
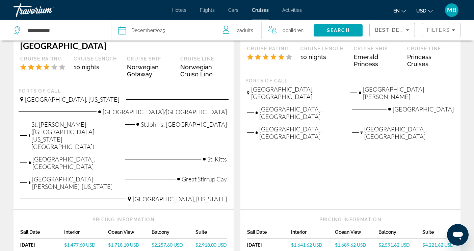
scroll to position [165, 0]
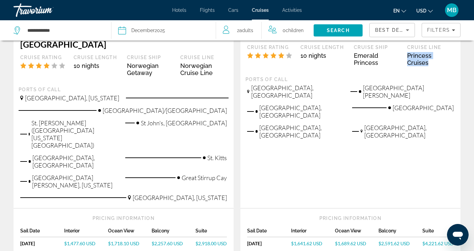
drag, startPoint x: 473, startPoint y: 59, endPoint x: 474, endPoint y: 46, distance: 13.6
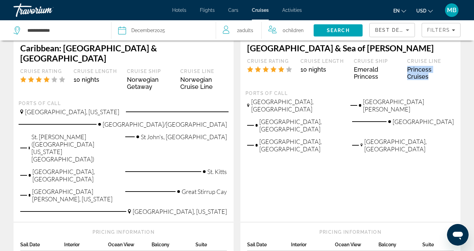
scroll to position [153, 0]
